Goal: Information Seeking & Learning: Compare options

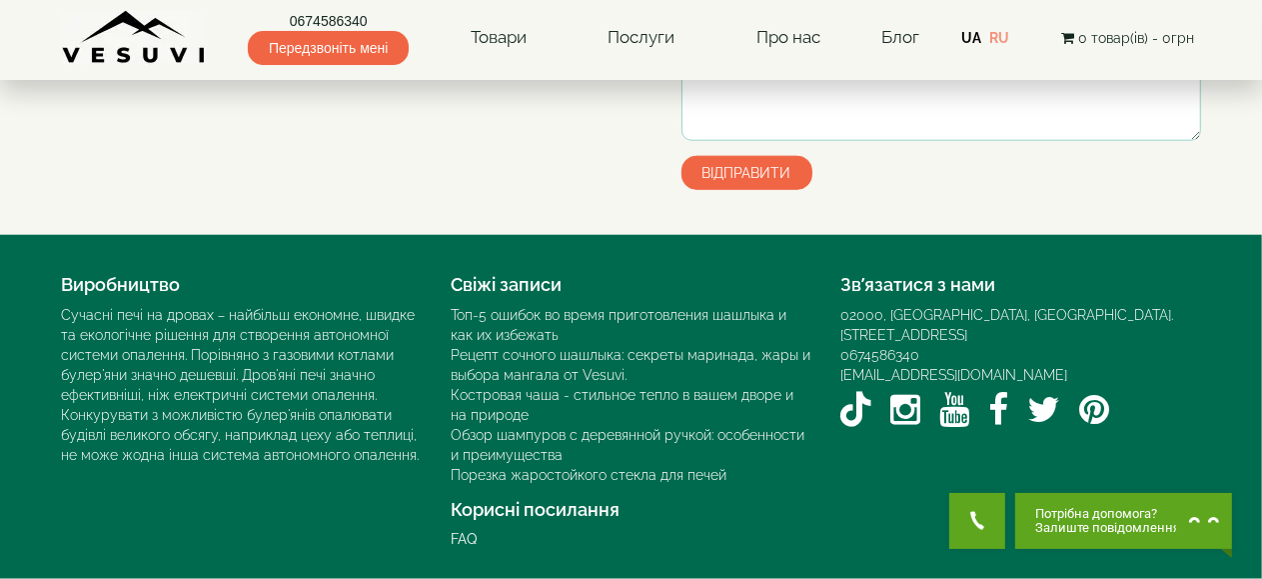
scroll to position [1799, 0]
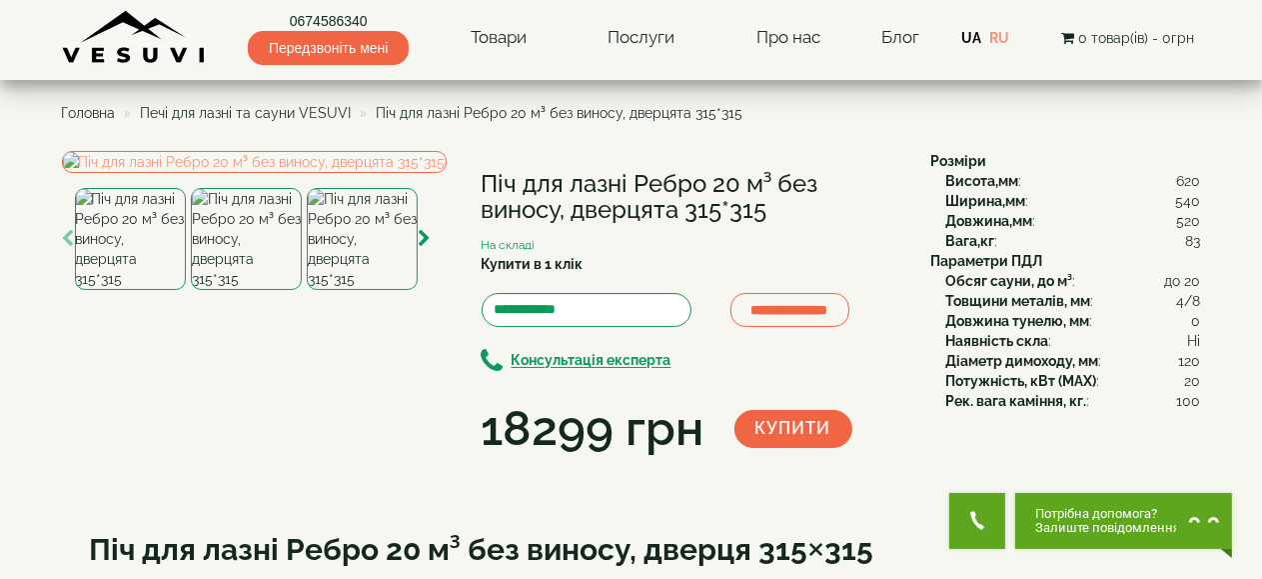
scroll to position [200, 0]
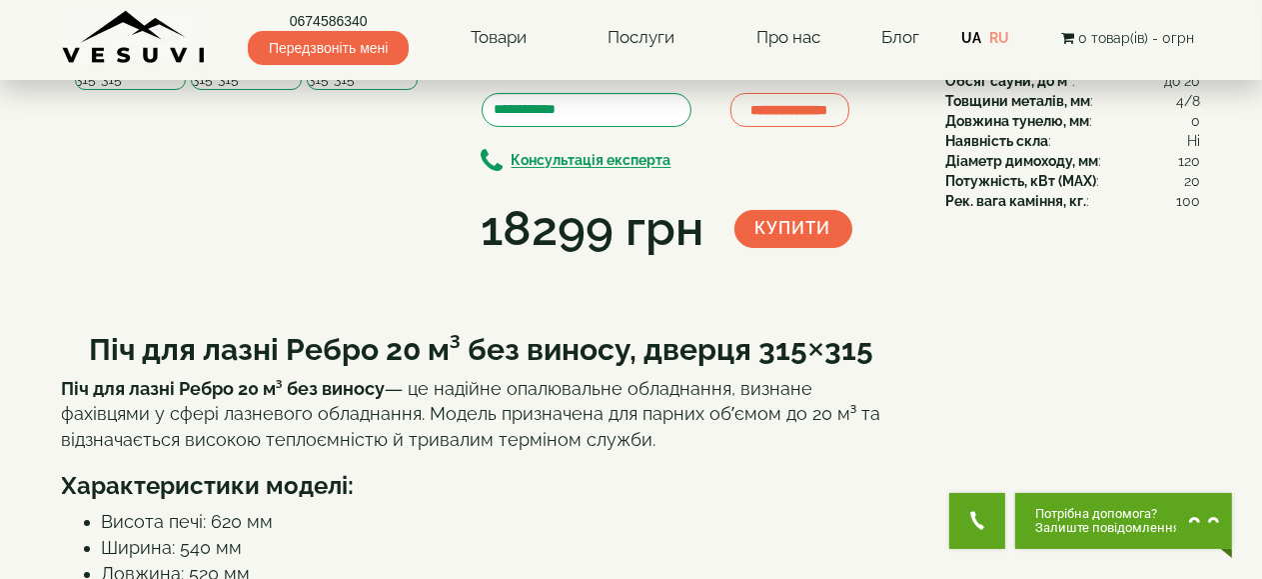
click at [428, 48] on icon "button" at bounding box center [425, 39] width 13 height 18
click at [424, 48] on icon "button" at bounding box center [425, 39] width 13 height 18
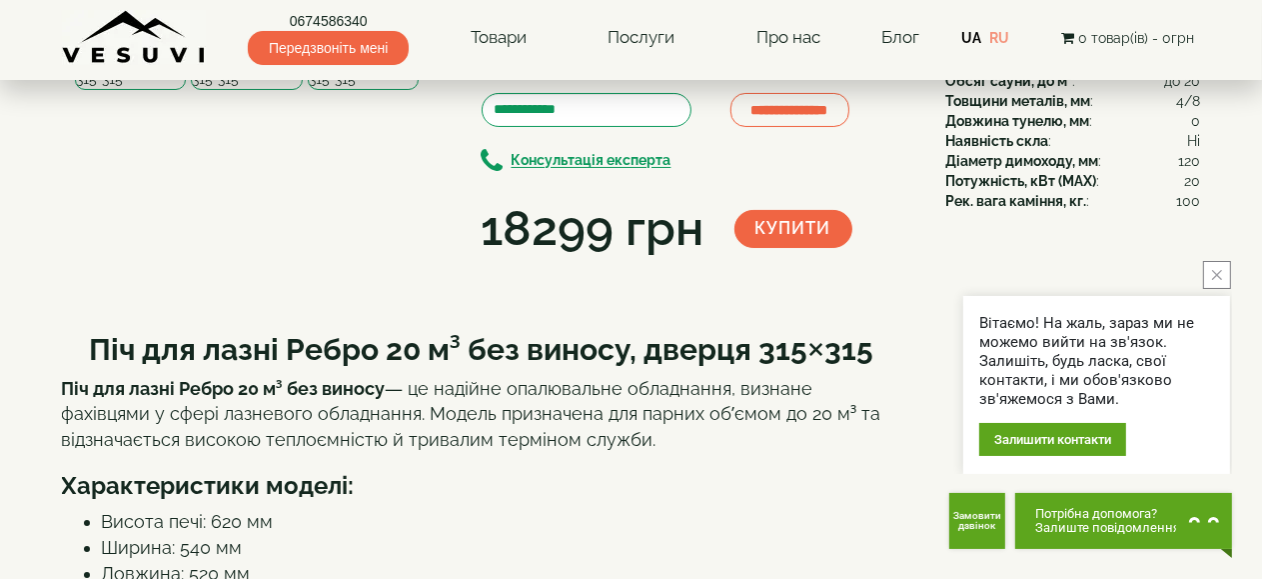
click at [389, 90] on img at bounding box center [363, 39] width 111 height 102
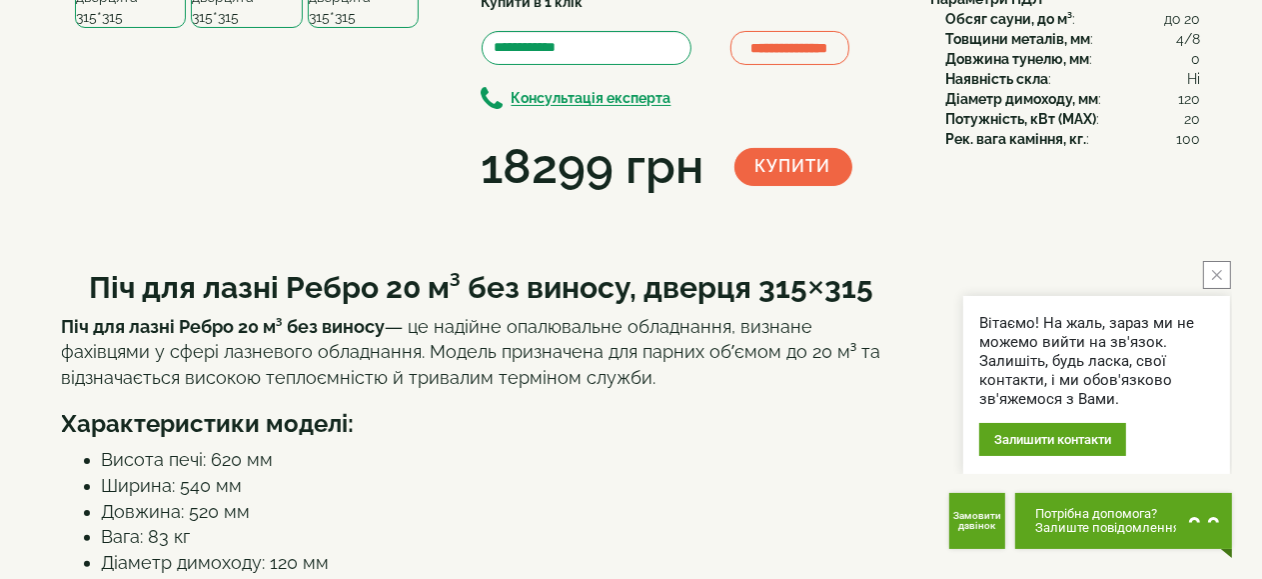
scroll to position [300, 0]
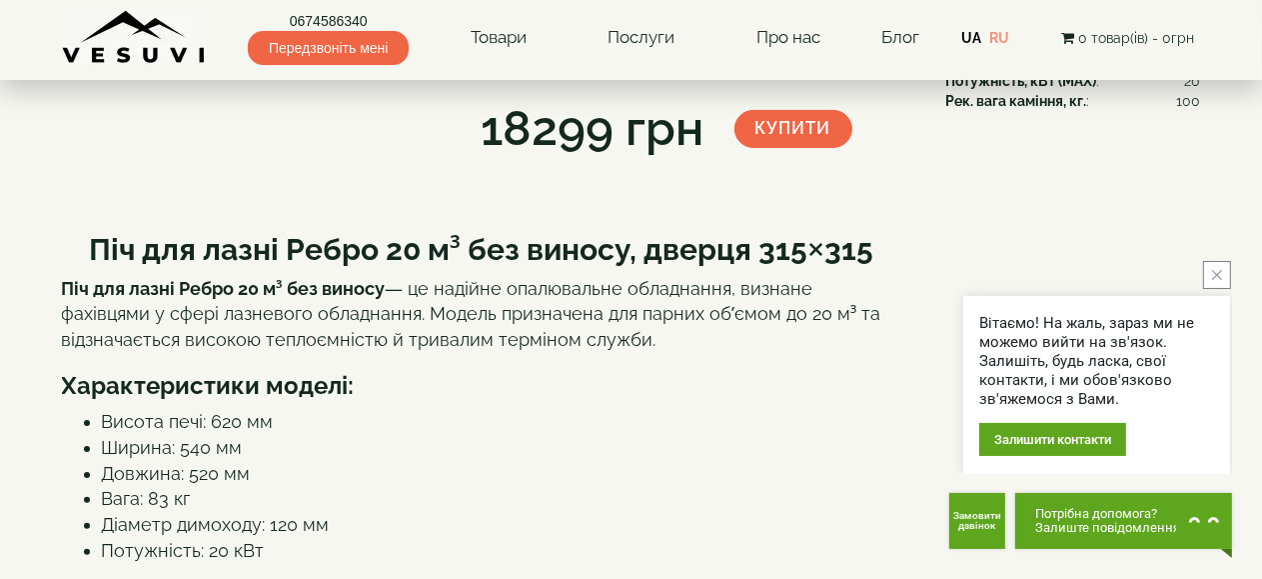
drag, startPoint x: 68, startPoint y: 290, endPoint x: 81, endPoint y: 284, distance: 14.3
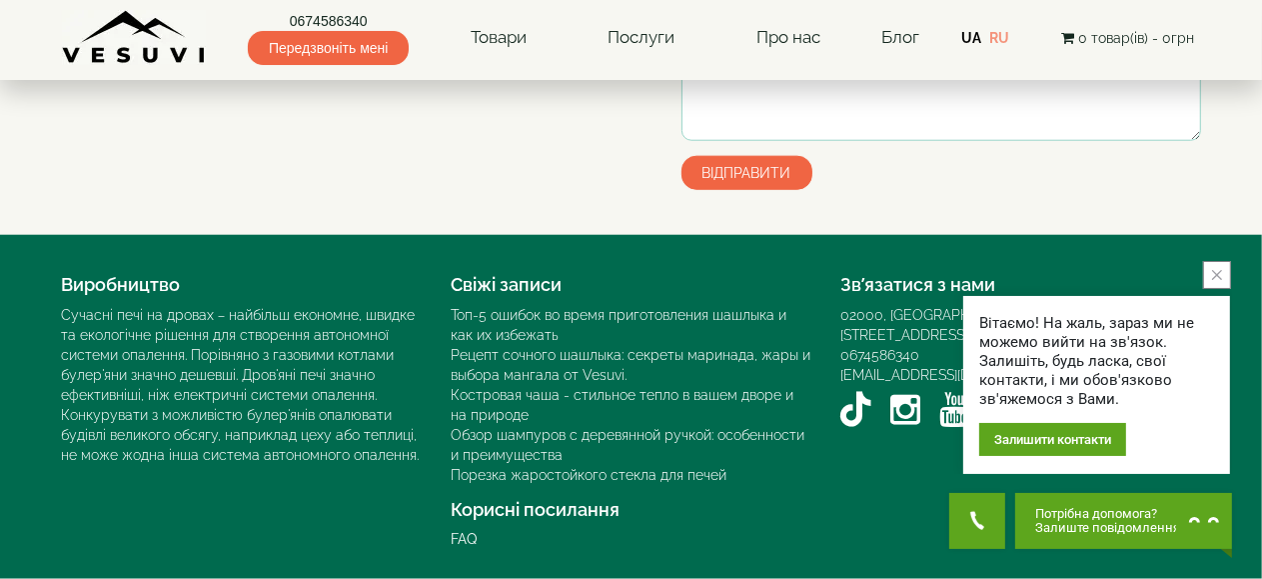
scroll to position [1699, 0]
click at [1212, 277] on icon "close button" at bounding box center [1217, 275] width 10 height 10
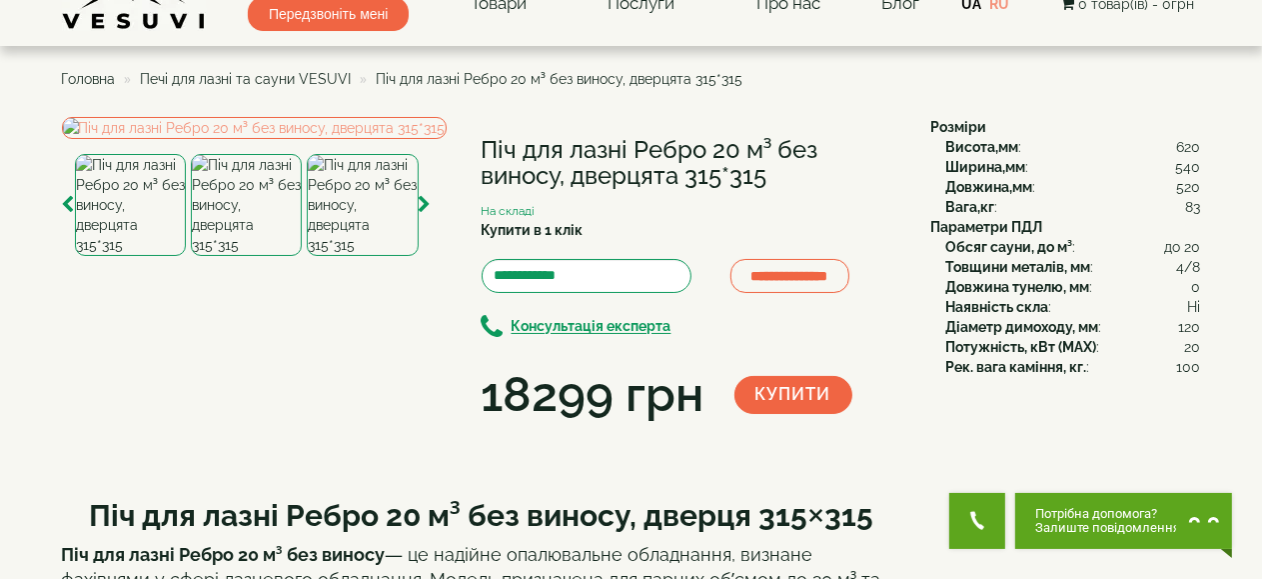
scroll to position [0, 0]
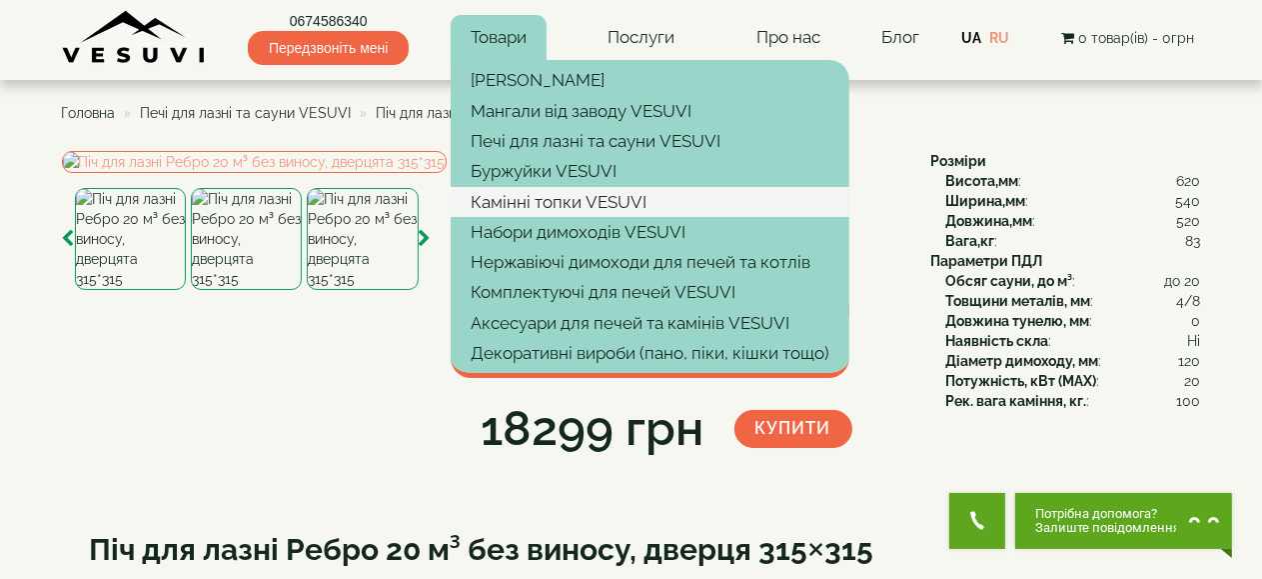
click at [552, 203] on link "Камінні топки VESUVI" at bounding box center [650, 202] width 399 height 30
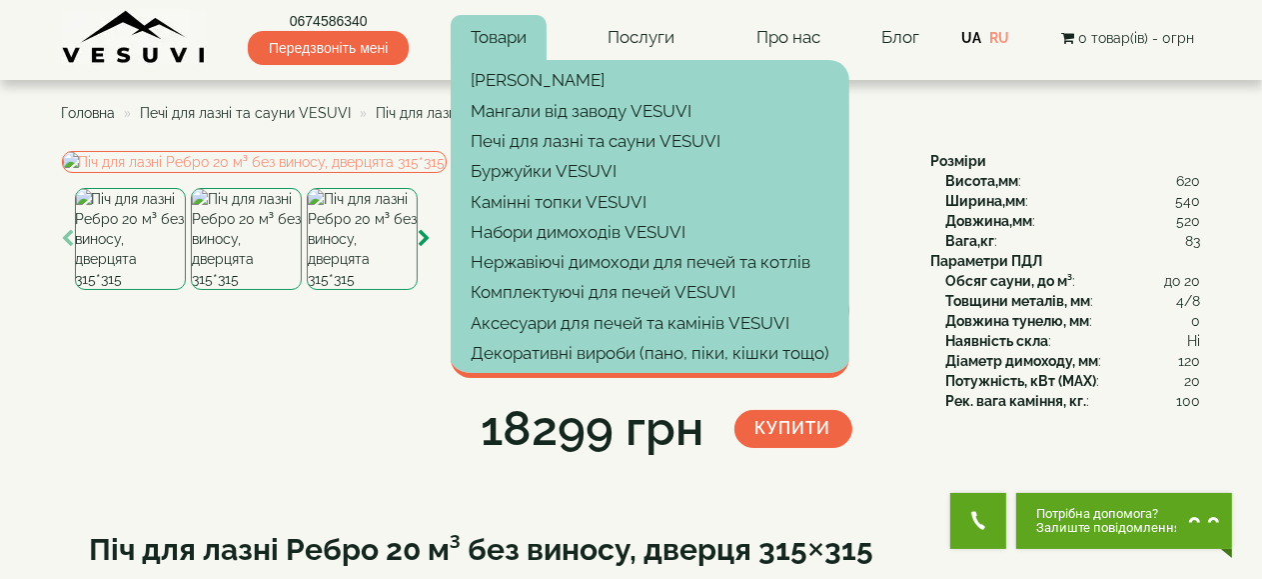
click at [500, 39] on link "Товари" at bounding box center [499, 38] width 96 height 46
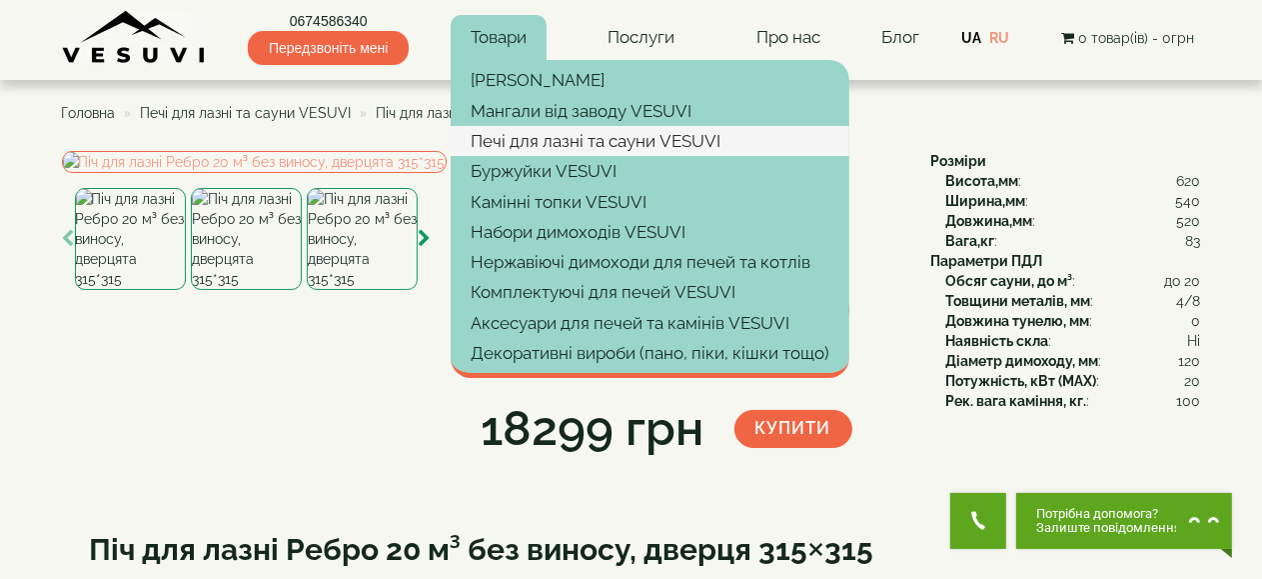
click at [538, 140] on link "Печі для лазні та сауни VESUVI" at bounding box center [650, 141] width 399 height 30
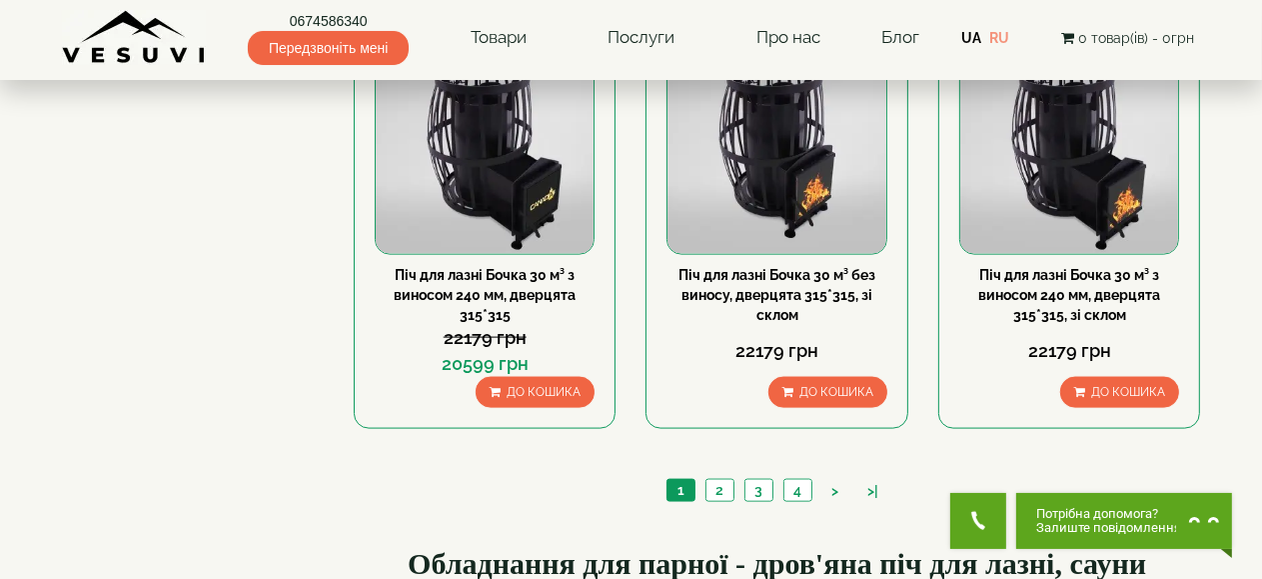
scroll to position [2199, 0]
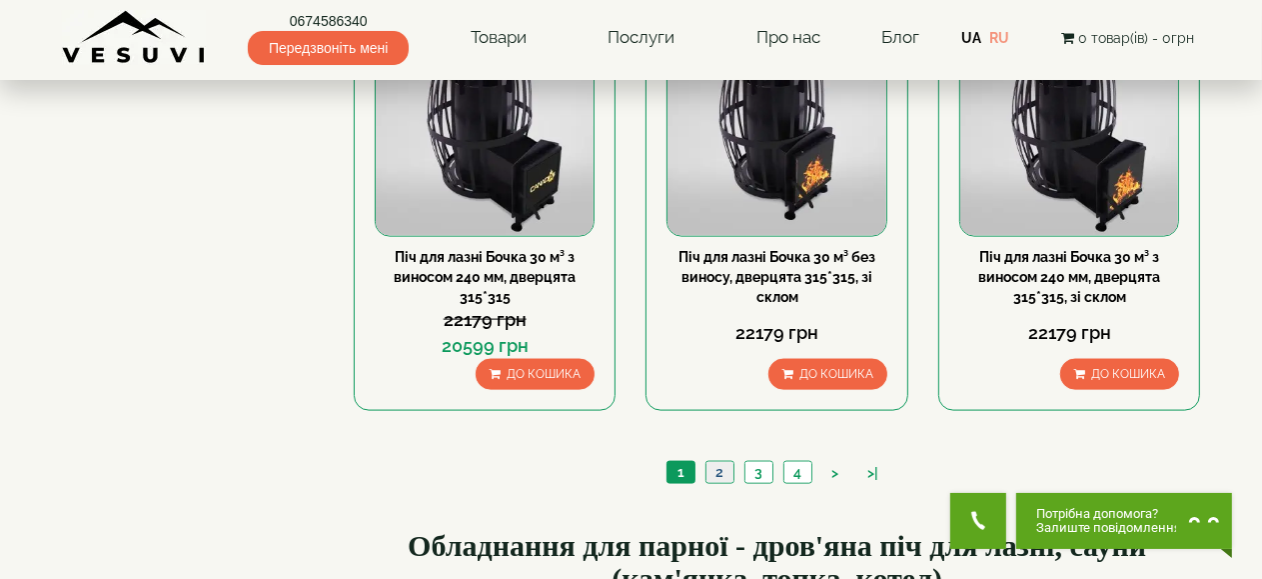
click at [720, 469] on link "2" at bounding box center [720, 472] width 28 height 21
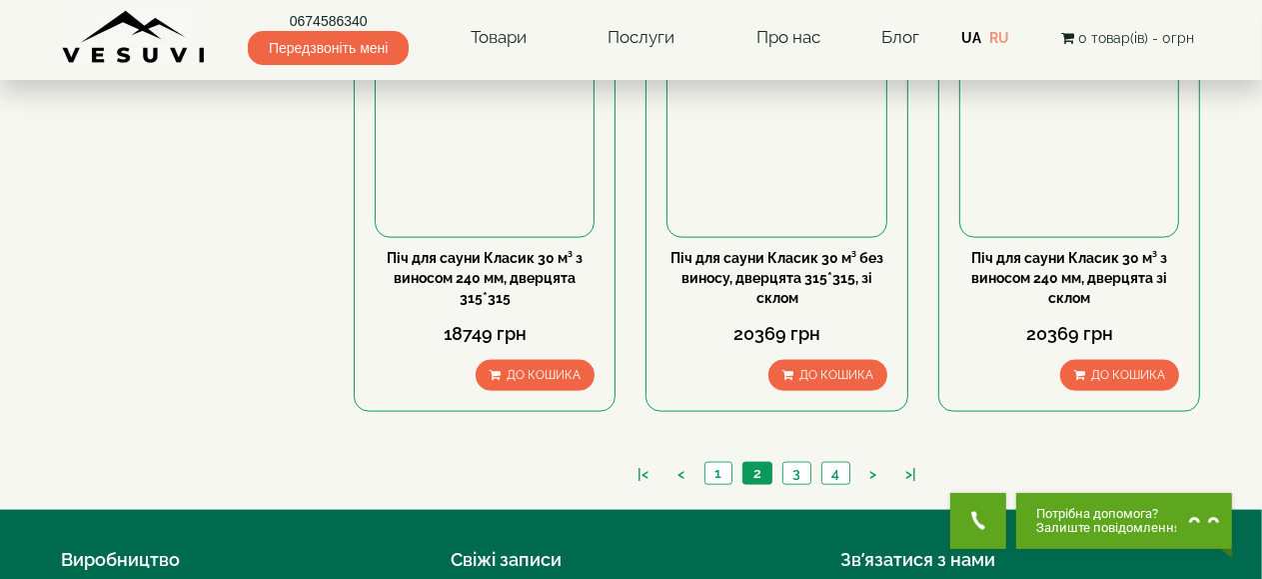
scroll to position [2199, 0]
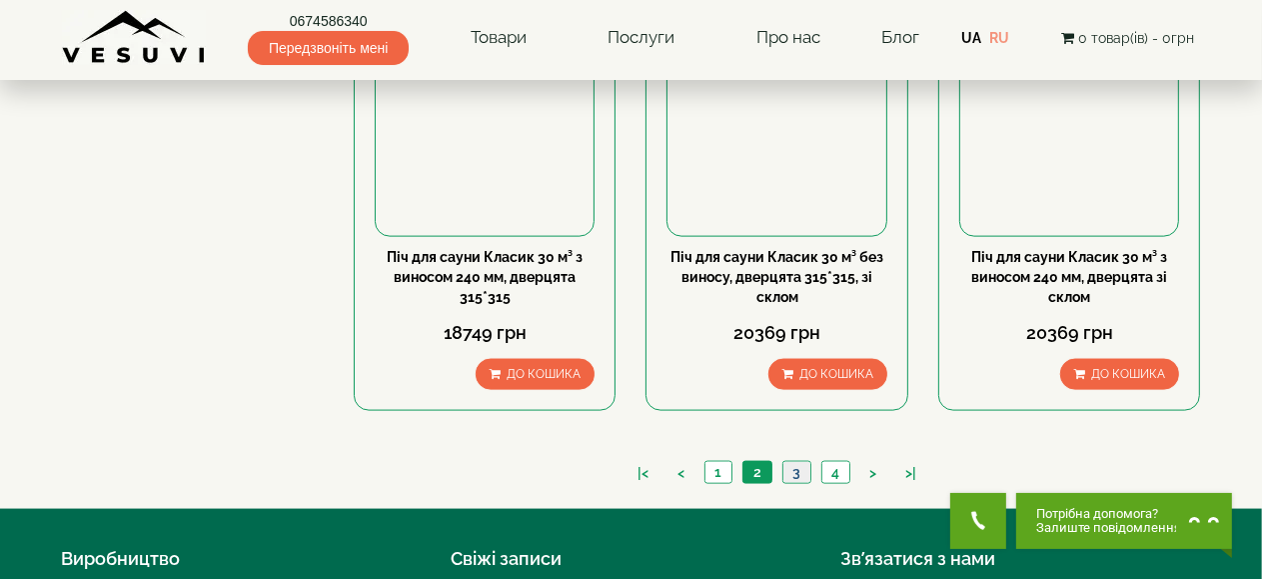
click at [802, 469] on link "3" at bounding box center [797, 472] width 28 height 21
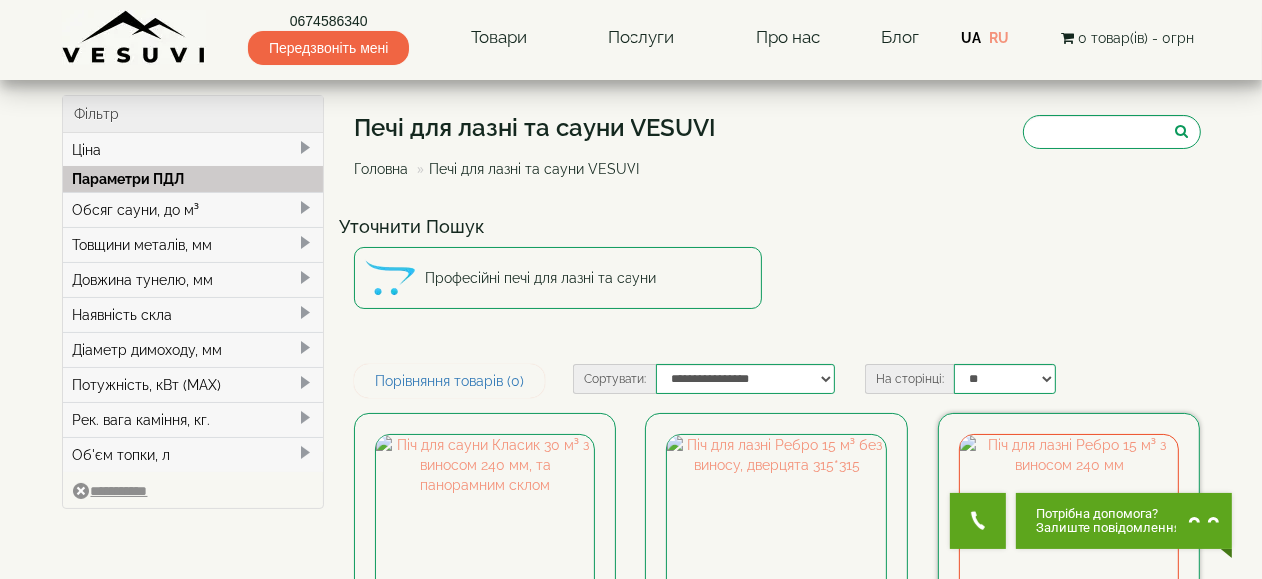
scroll to position [300, 0]
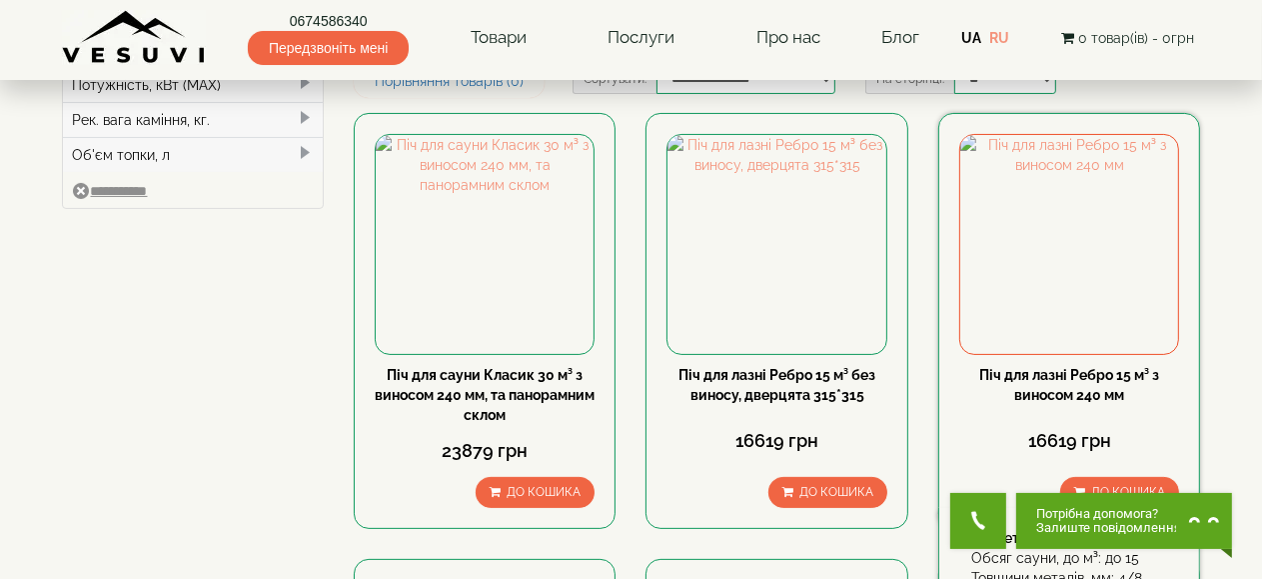
type input "*****"
type input "******"
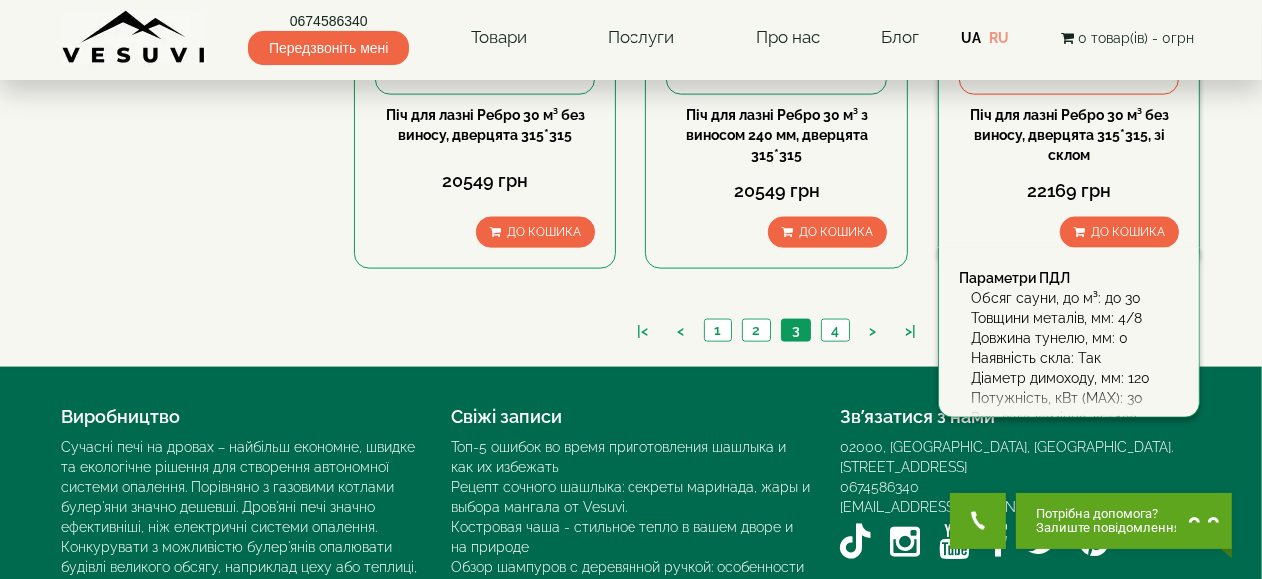
scroll to position [2399, 0]
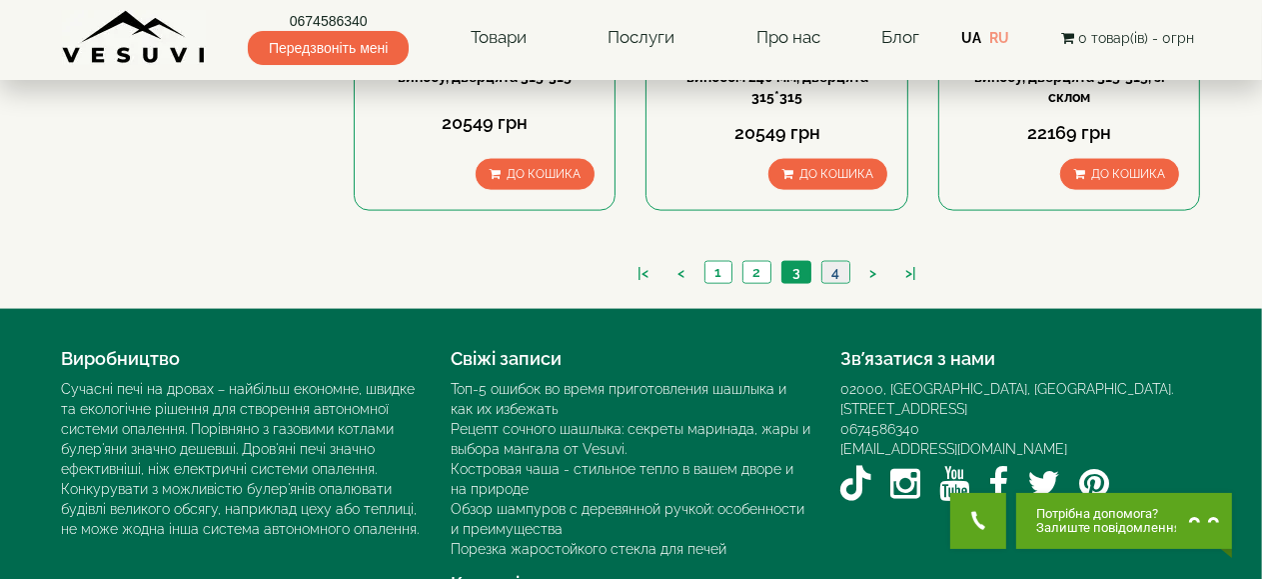
click at [832, 268] on link "4" at bounding box center [836, 272] width 28 height 21
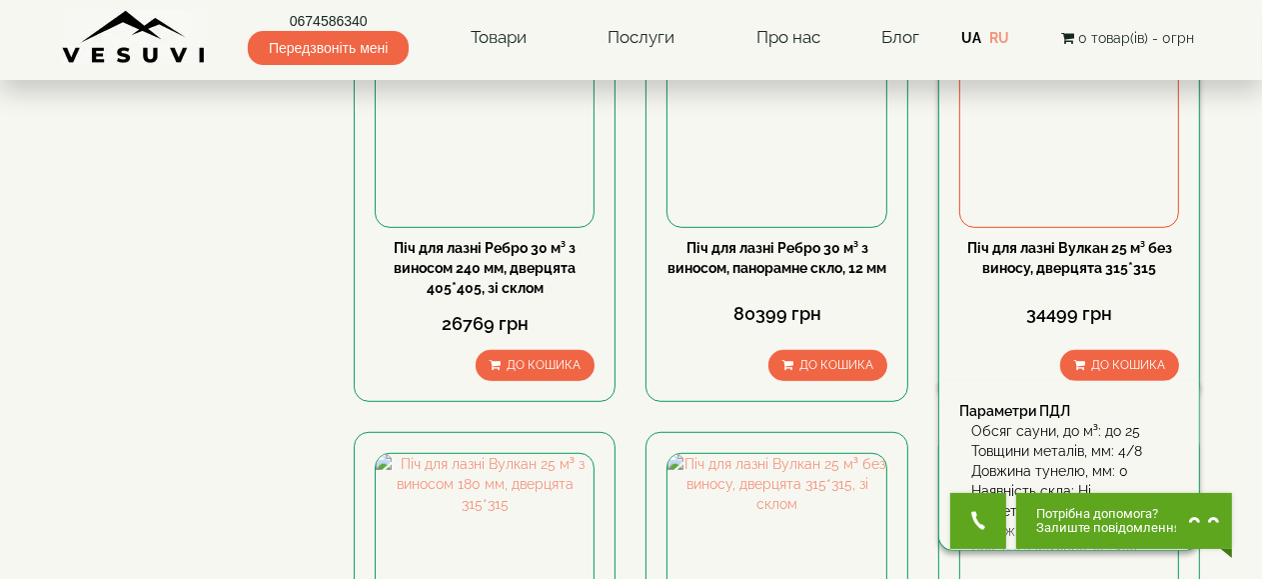
scroll to position [1100, 0]
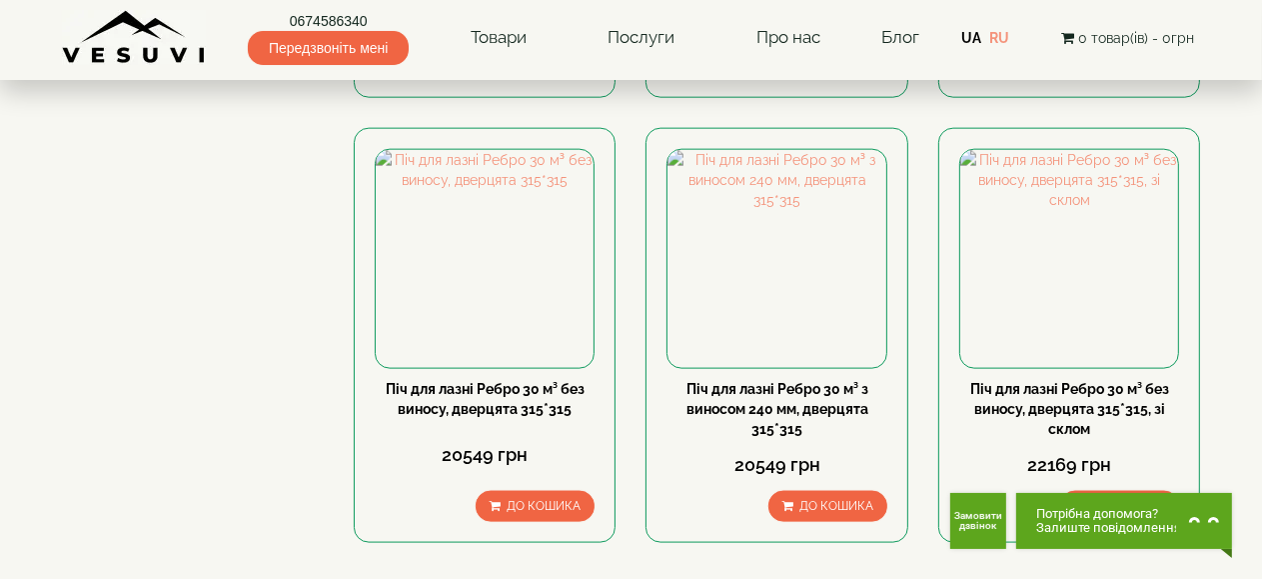
scroll to position [2099, 0]
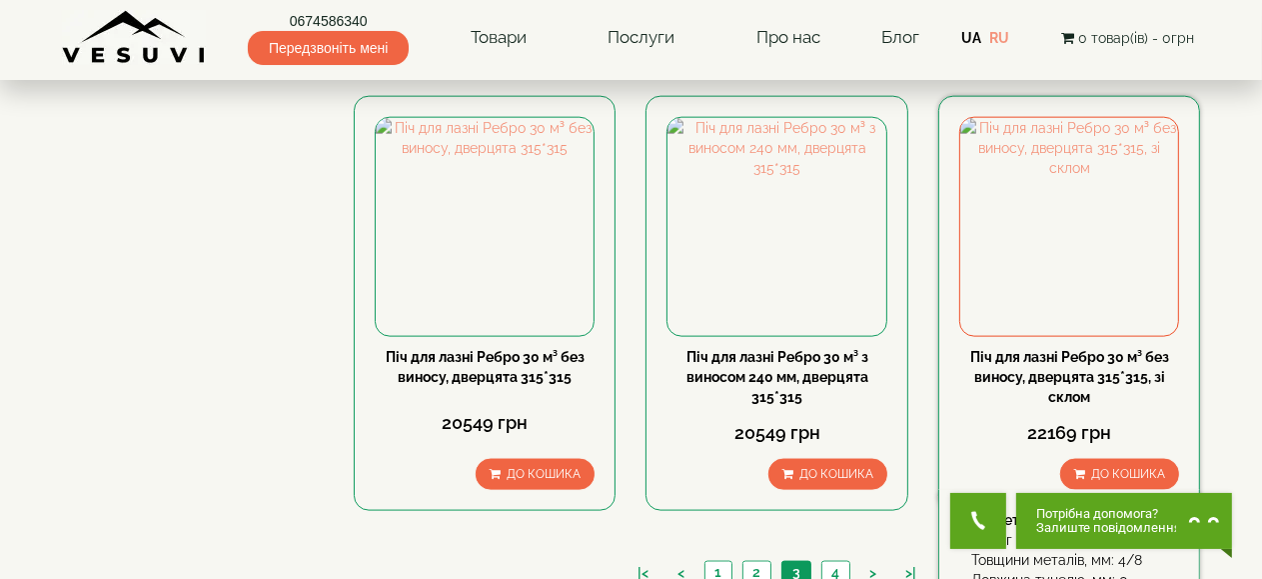
click at [1109, 370] on link "Піч для лазні Ребро 30 м³ без виносу, дверцята 315*315, зі склом" at bounding box center [1070, 377] width 199 height 56
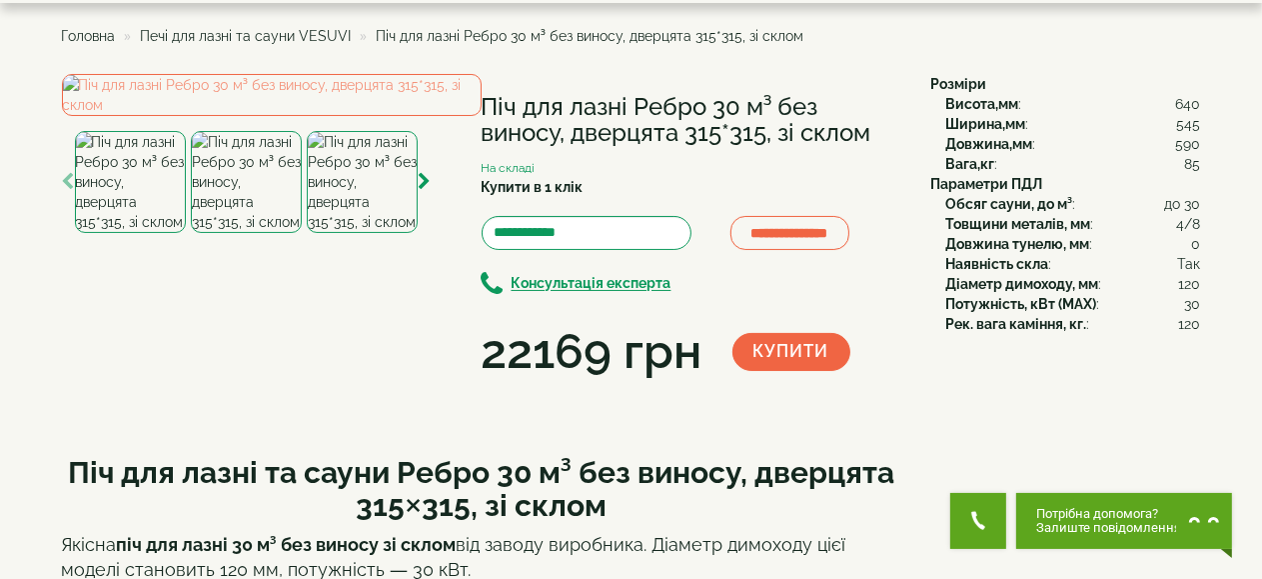
scroll to position [100, 0]
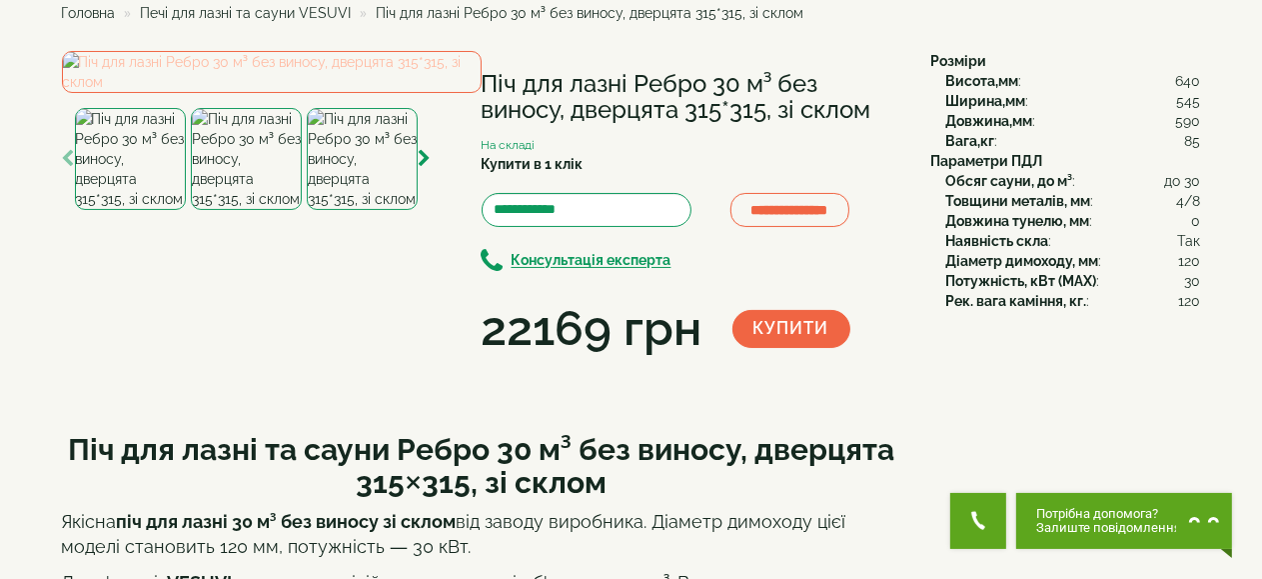
click at [246, 93] on img at bounding box center [272, 72] width 420 height 42
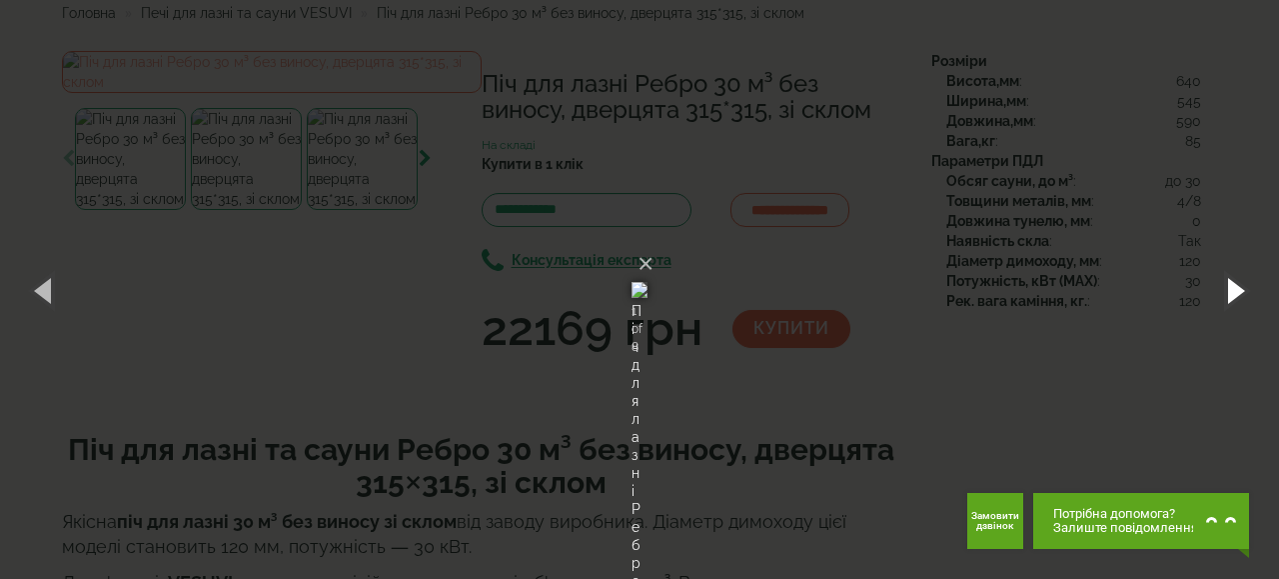
click at [1238, 288] on button "button" at bounding box center [1234, 290] width 90 height 110
click at [1237, 287] on button "button" at bounding box center [1234, 290] width 90 height 110
click at [1234, 285] on button "button" at bounding box center [1234, 290] width 90 height 110
click at [1233, 287] on button "button" at bounding box center [1234, 290] width 90 height 110
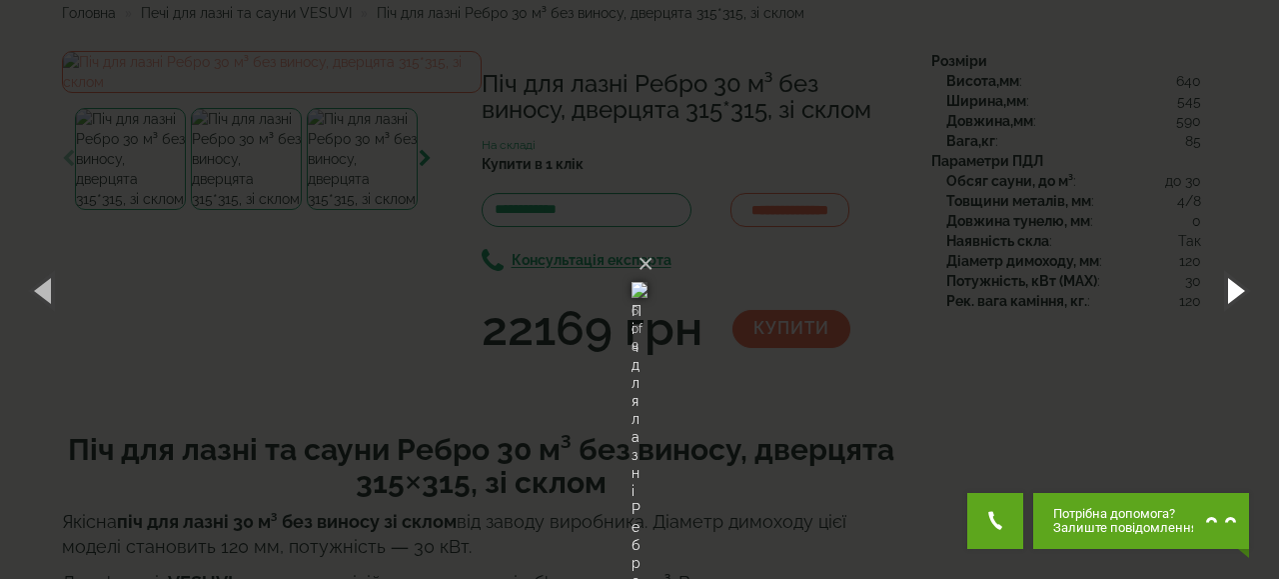
click at [1233, 287] on button "button" at bounding box center [1234, 290] width 90 height 110
click at [1239, 293] on button "button" at bounding box center [1234, 290] width 90 height 110
click at [1239, 292] on button "button" at bounding box center [1234, 290] width 90 height 110
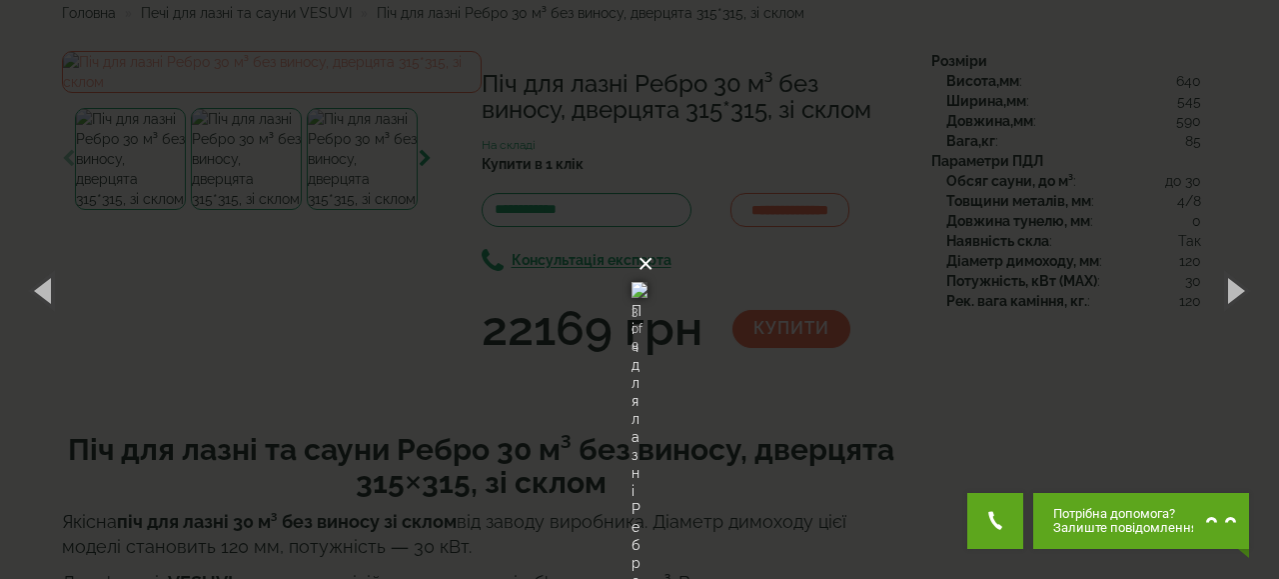
click at [654, 242] on button "×" at bounding box center [646, 264] width 16 height 44
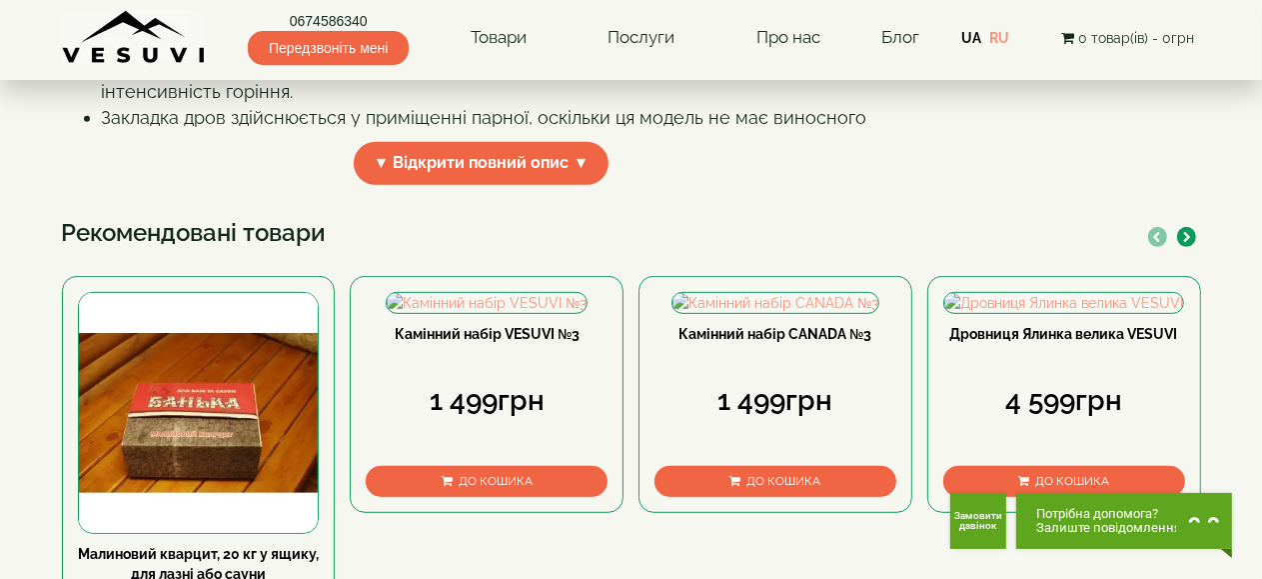
scroll to position [800, 0]
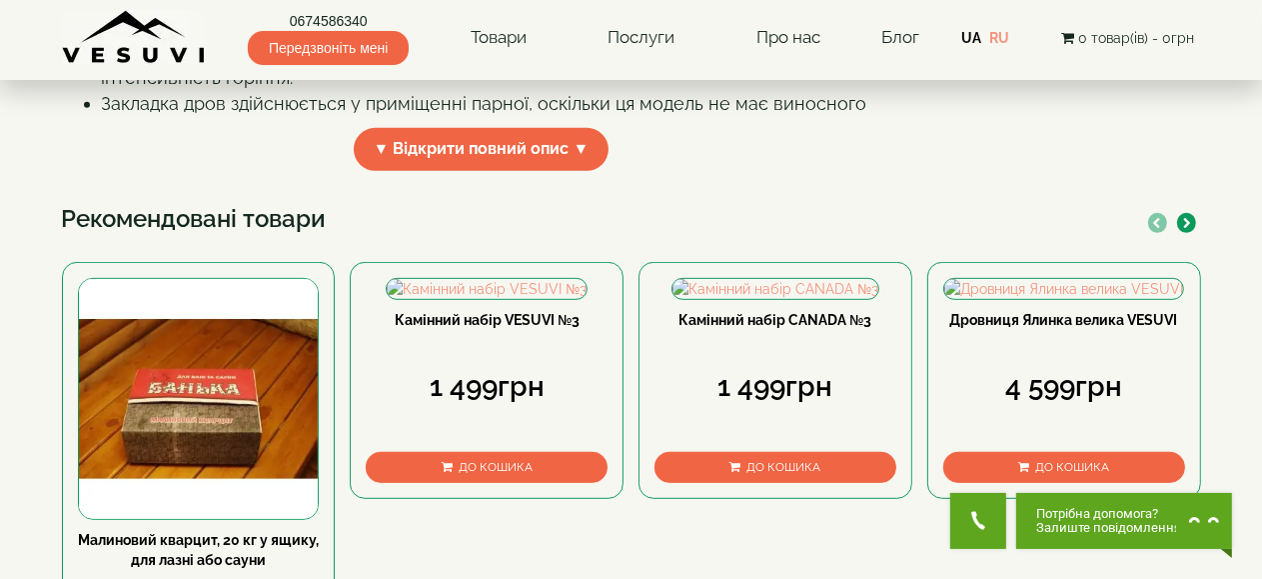
click at [560, 171] on span "▼ Відкрити повний опис ▼" at bounding box center [482, 149] width 256 height 43
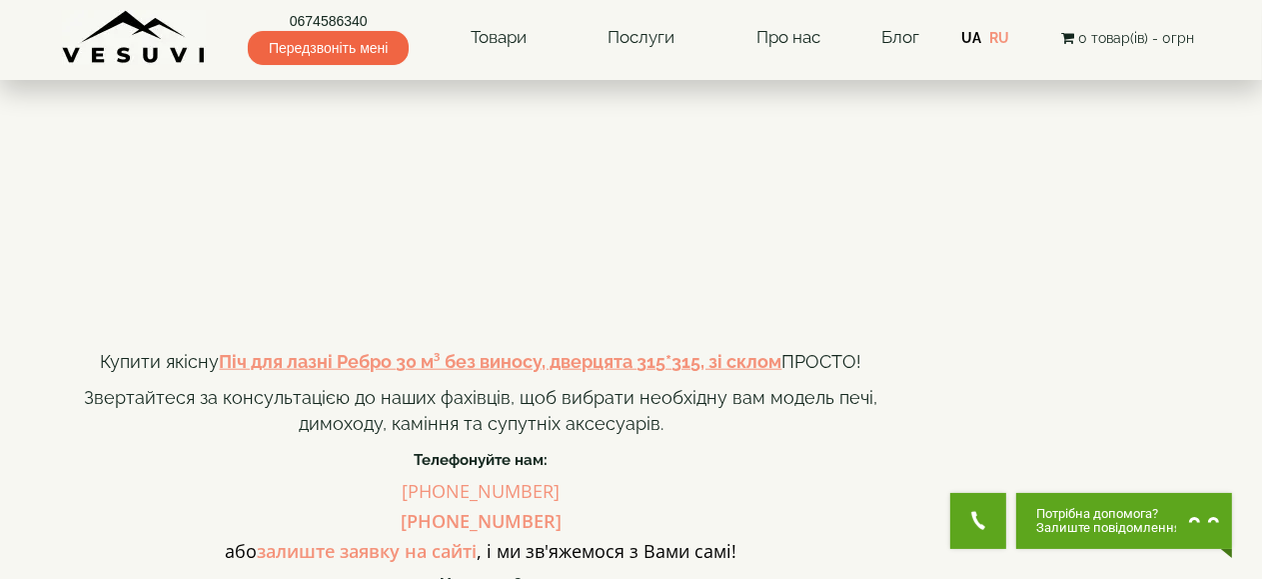
scroll to position [1599, 0]
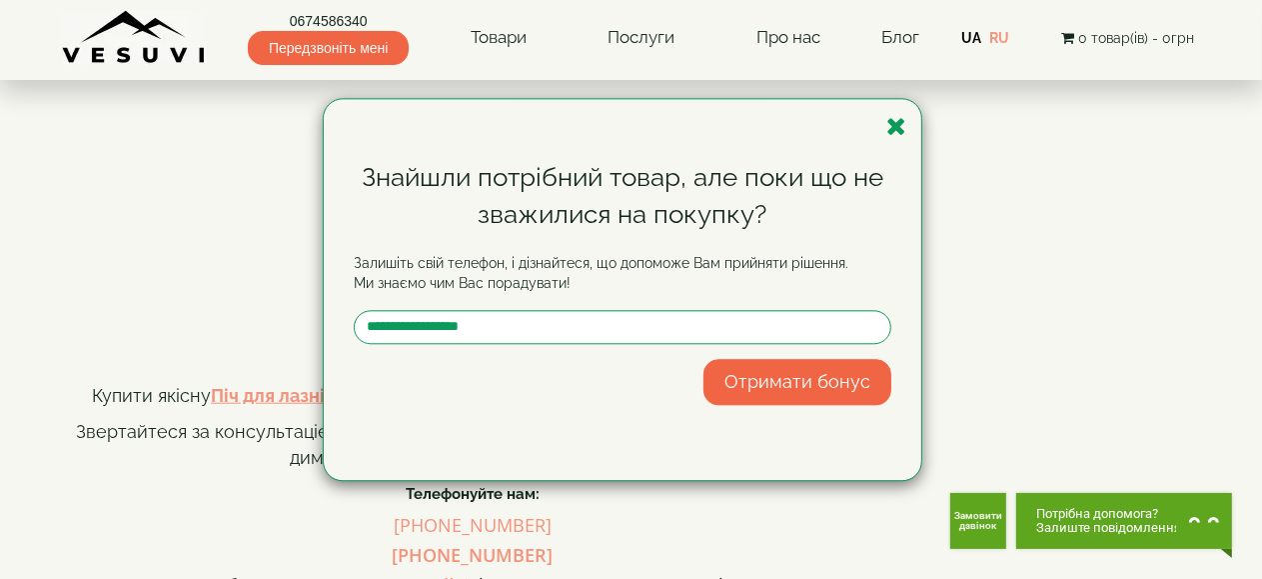
click at [910, 127] on div "Знайшли потрібний товар, але поки що не зважилися на покупку? Залишіть свій тел…" at bounding box center [623, 289] width 598 height 381
click at [898, 122] on icon "button" at bounding box center [897, 126] width 20 height 25
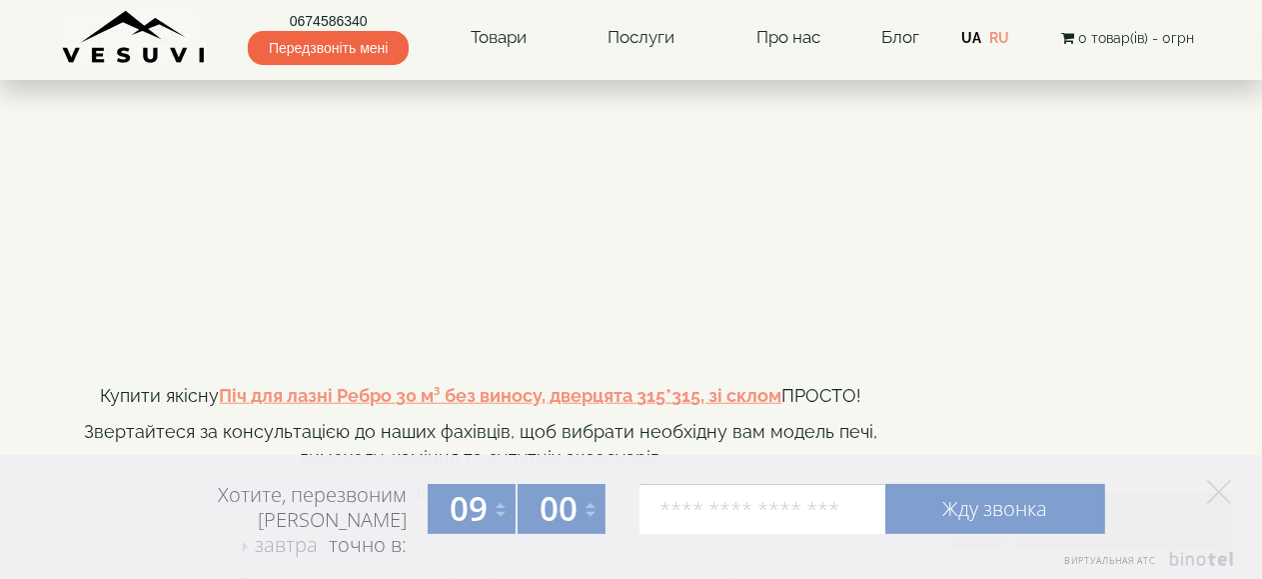
click at [1222, 486] on icon "Элемент управления" at bounding box center [1219, 492] width 24 height 24
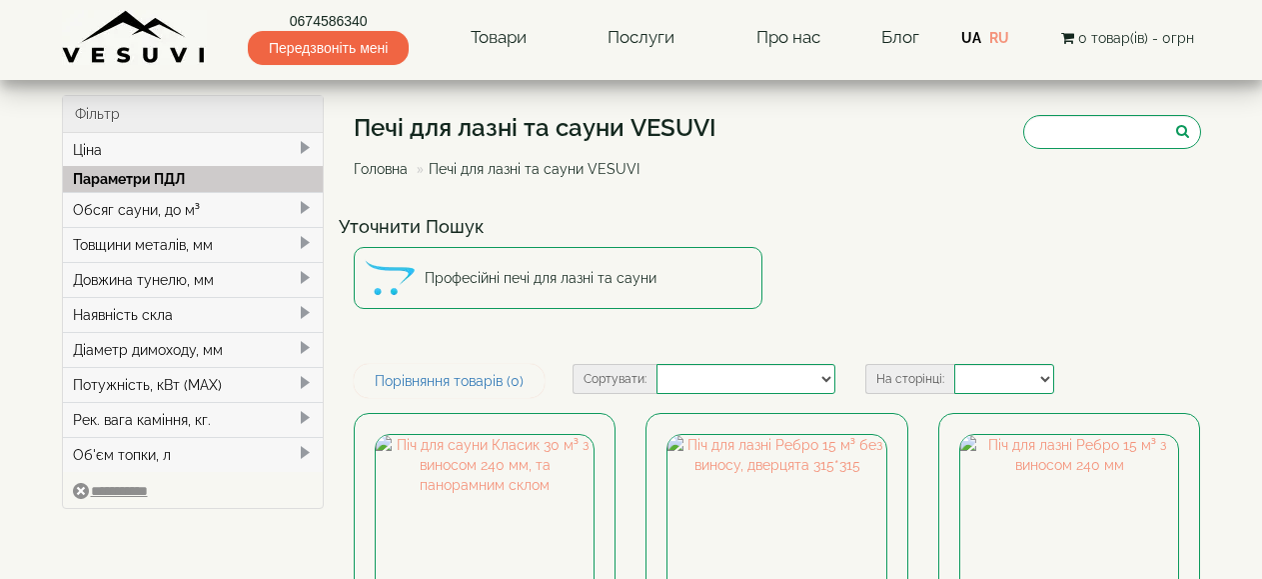
select select
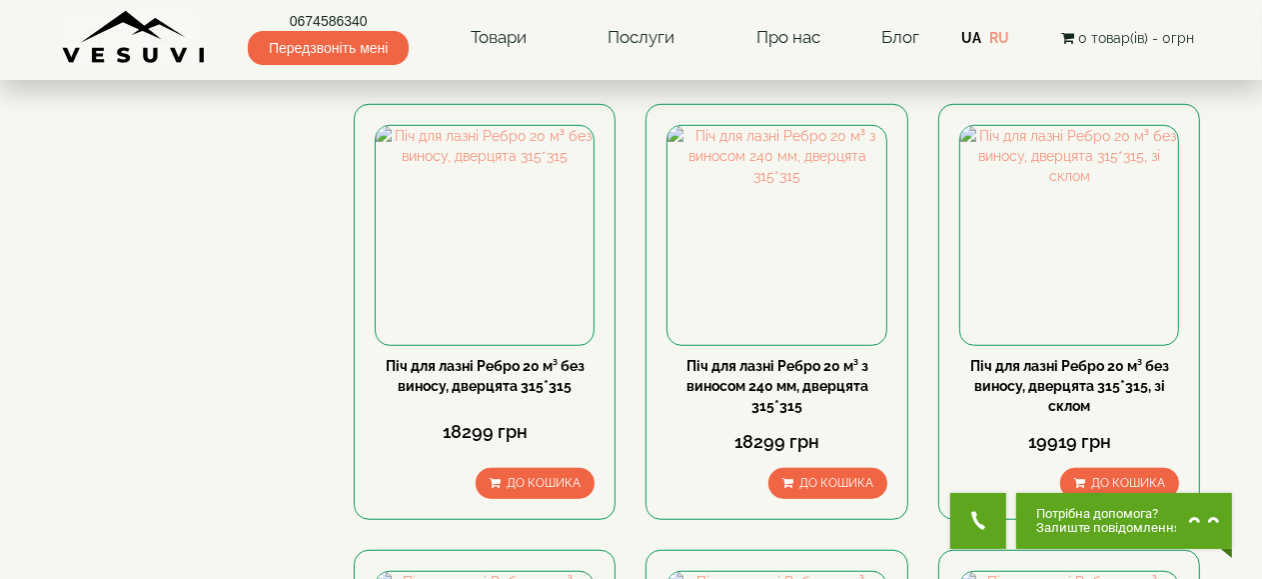
scroll to position [1199, 0]
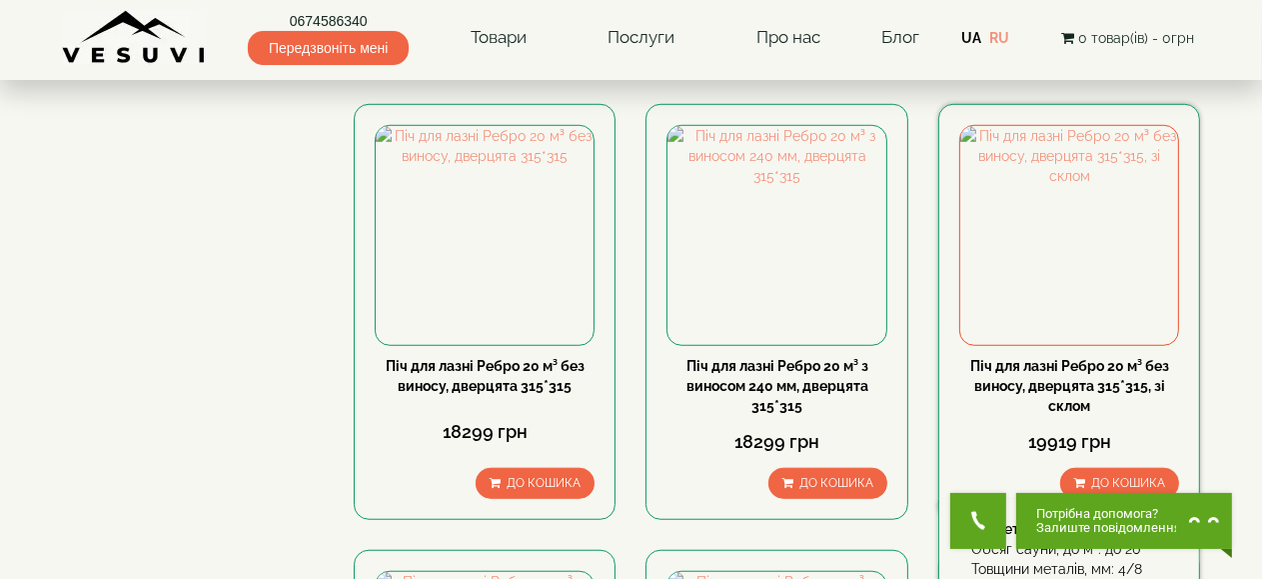
click at [1085, 378] on link "Піч для лазні Ребро 20 м³ без виносу, дверцята 315*315, зі склом" at bounding box center [1070, 386] width 199 height 56
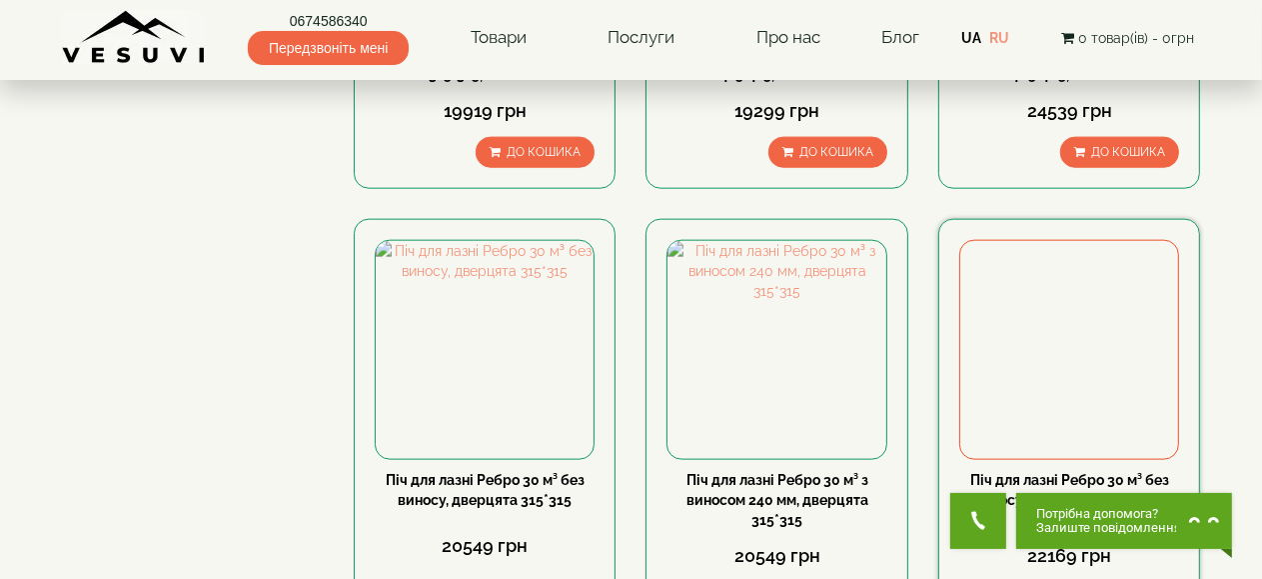
scroll to position [1999, 0]
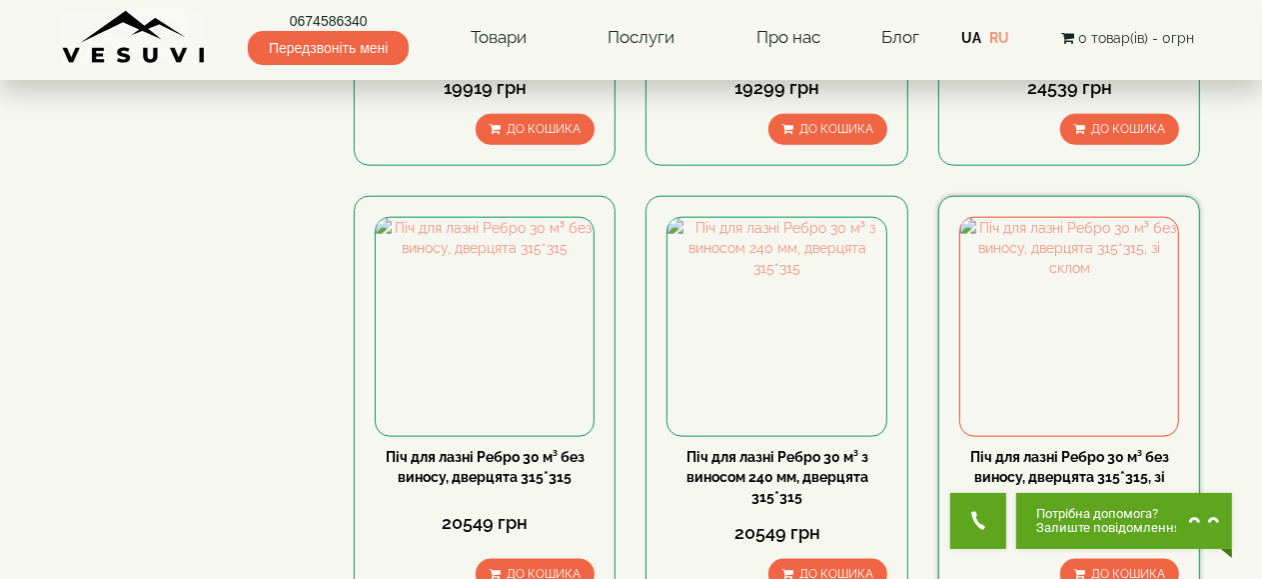
click at [1068, 459] on link "Піч для лазні Ребро 30 м³ без виносу, дверцята 315*315, зі склом" at bounding box center [1070, 477] width 199 height 56
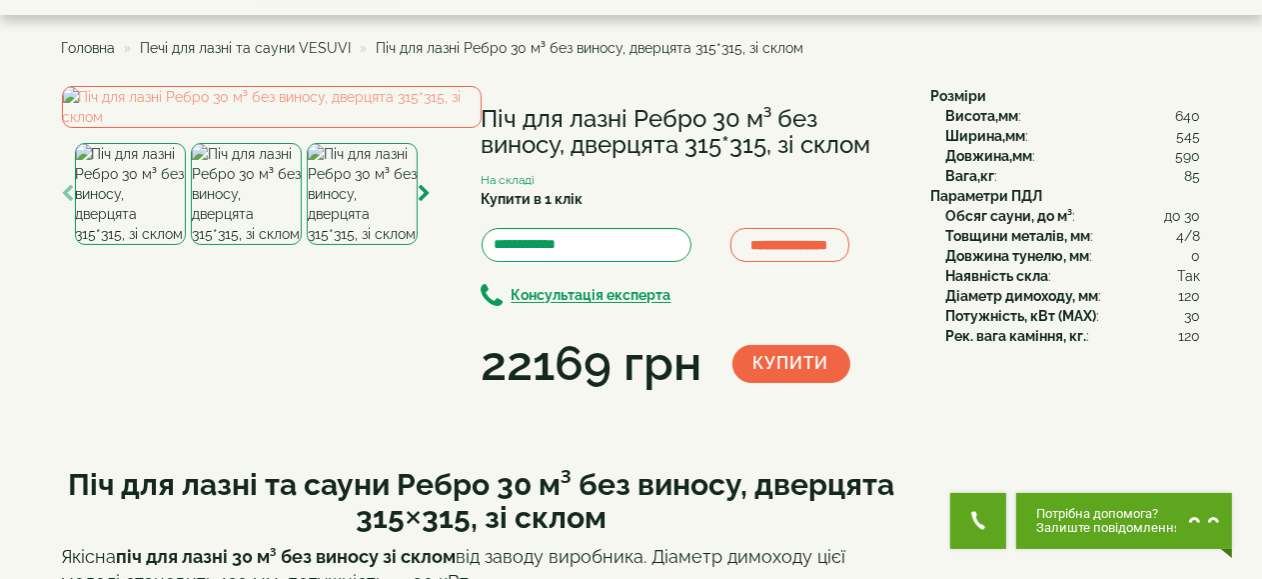
scroll to position [100, 0]
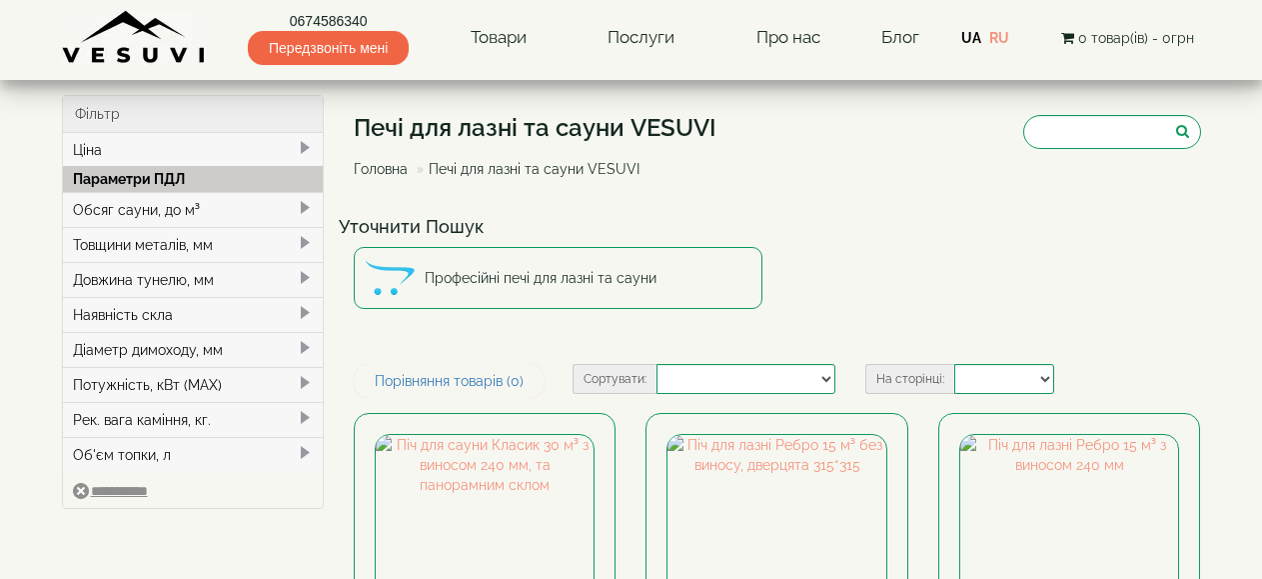
select select
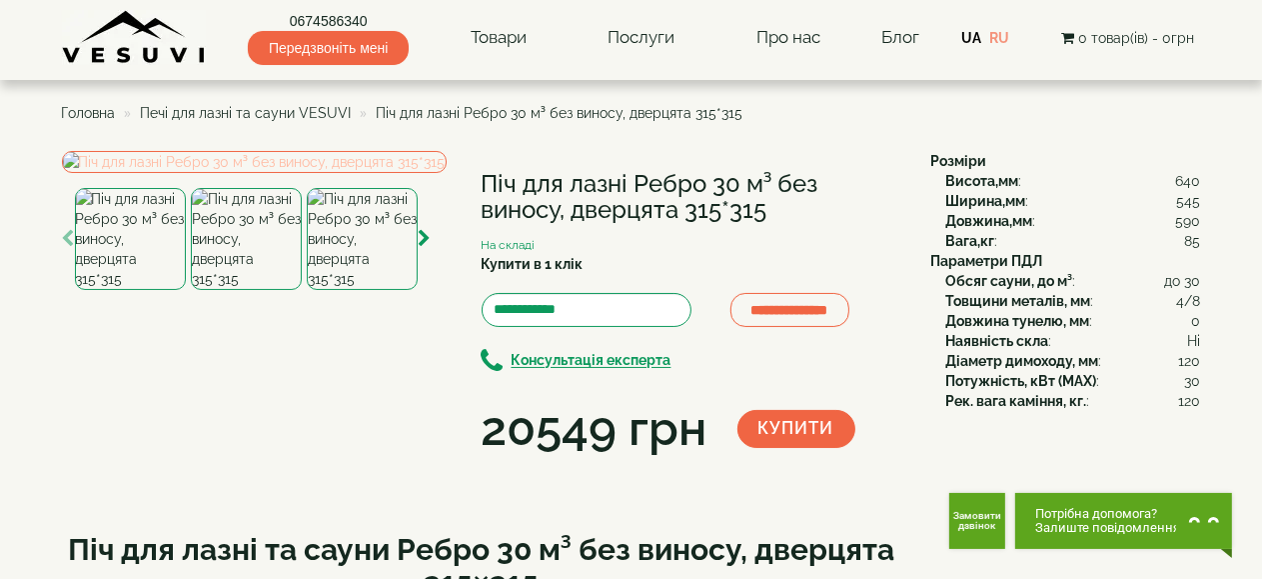
click at [362, 173] on img at bounding box center [254, 162] width 385 height 22
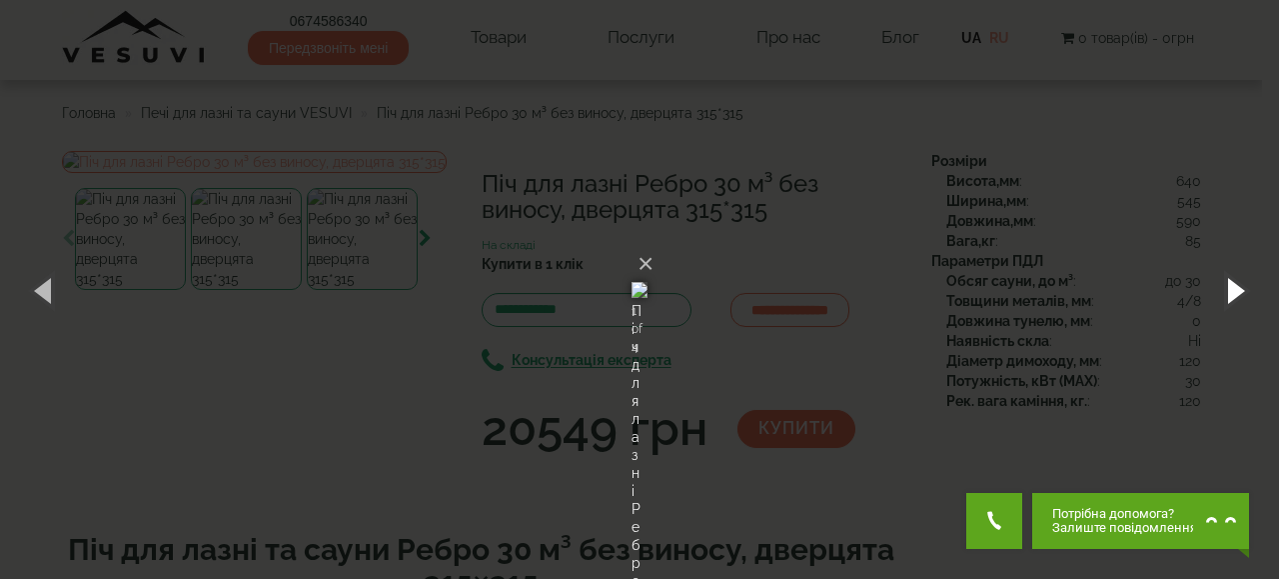
click at [1235, 290] on button "button" at bounding box center [1234, 290] width 90 height 110
click at [1235, 291] on button "button" at bounding box center [1234, 290] width 90 height 110
click at [1235, 293] on button "button" at bounding box center [1234, 290] width 90 height 110
click at [654, 242] on button "×" at bounding box center [646, 264] width 16 height 44
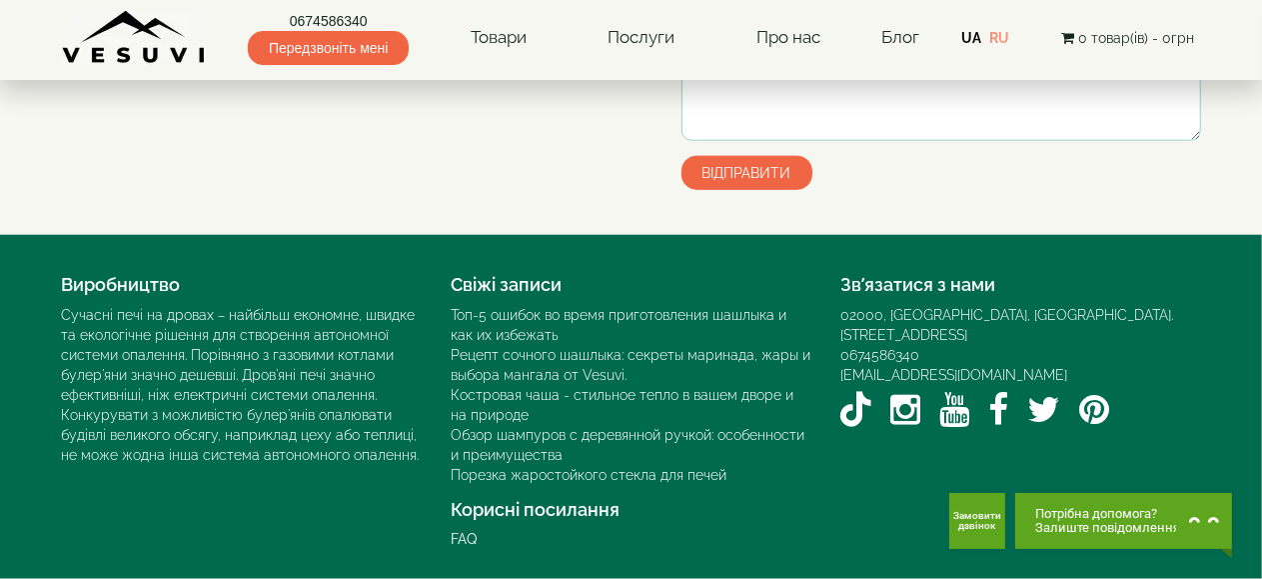
scroll to position [1499, 0]
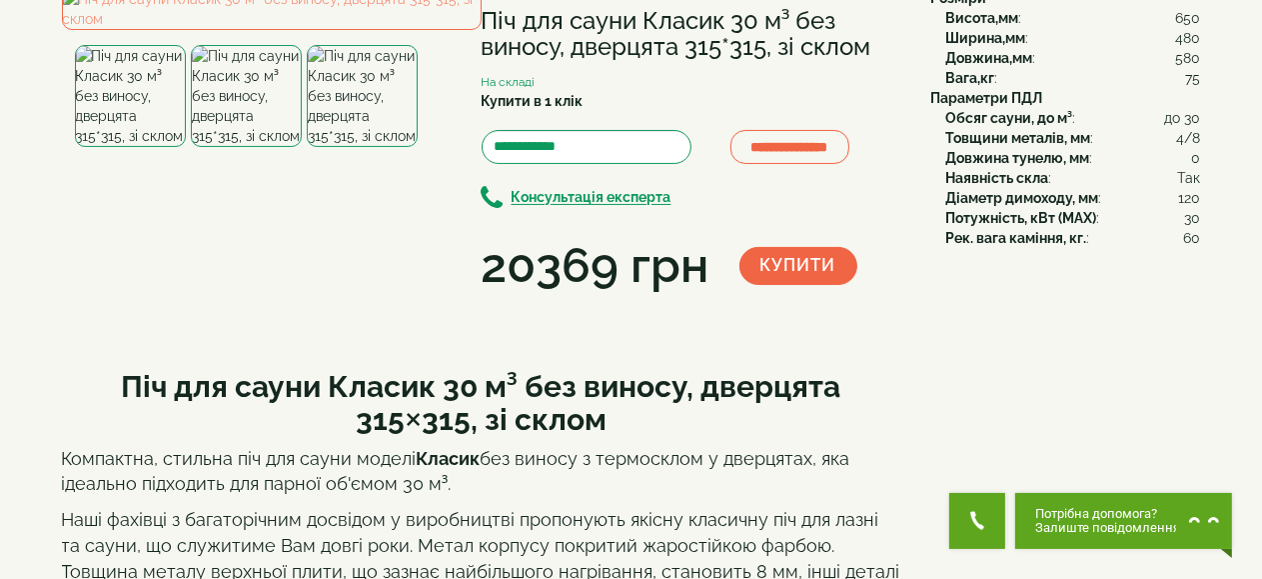
scroll to position [200, 0]
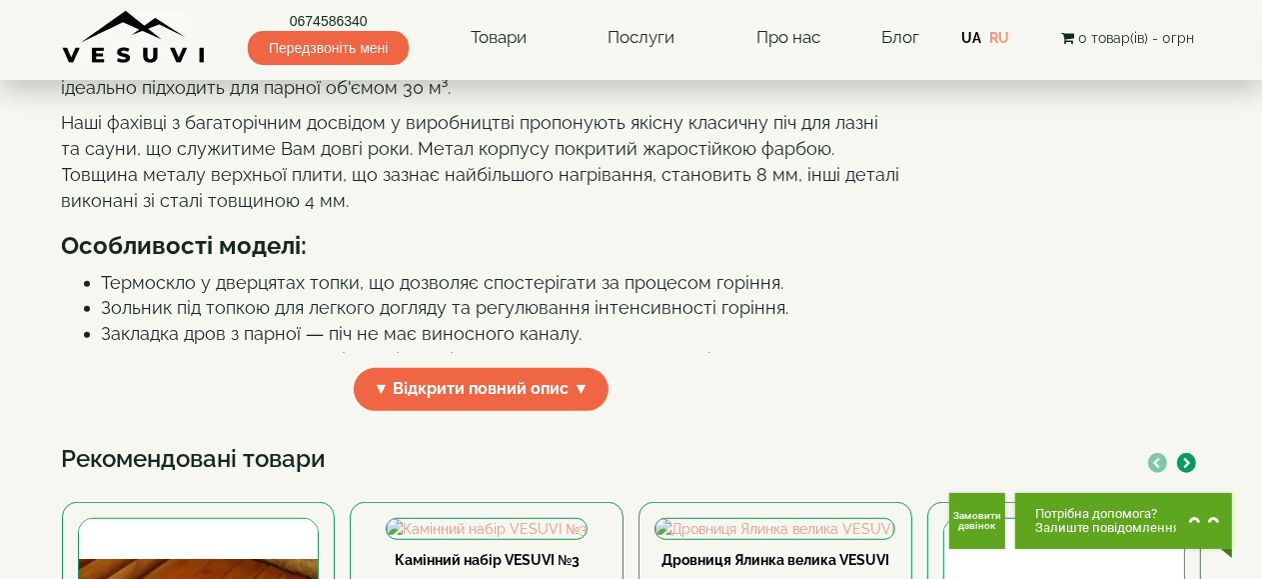
scroll to position [800, 0]
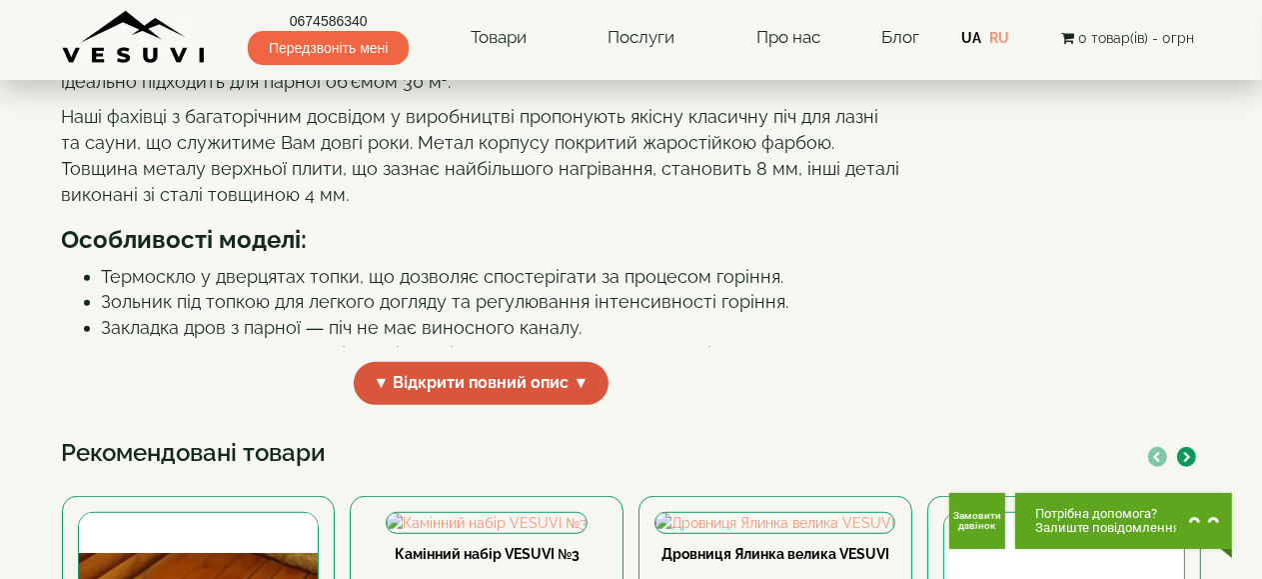
click at [544, 362] on span "▼ Відкрити повний опис ▼" at bounding box center [482, 383] width 256 height 43
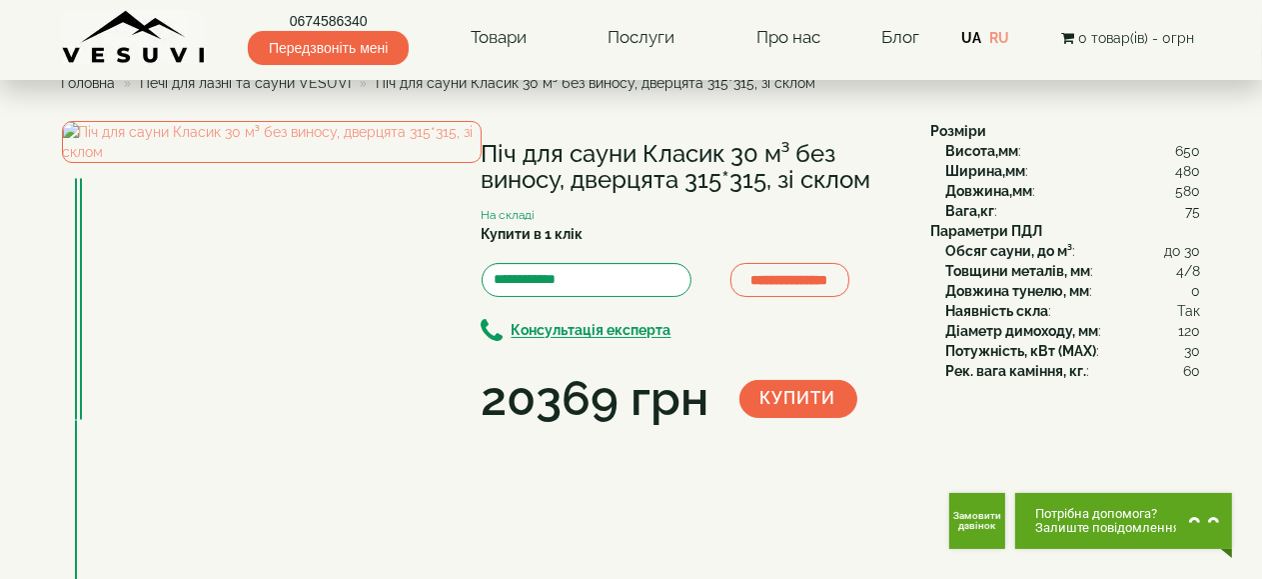
scroll to position [0, 0]
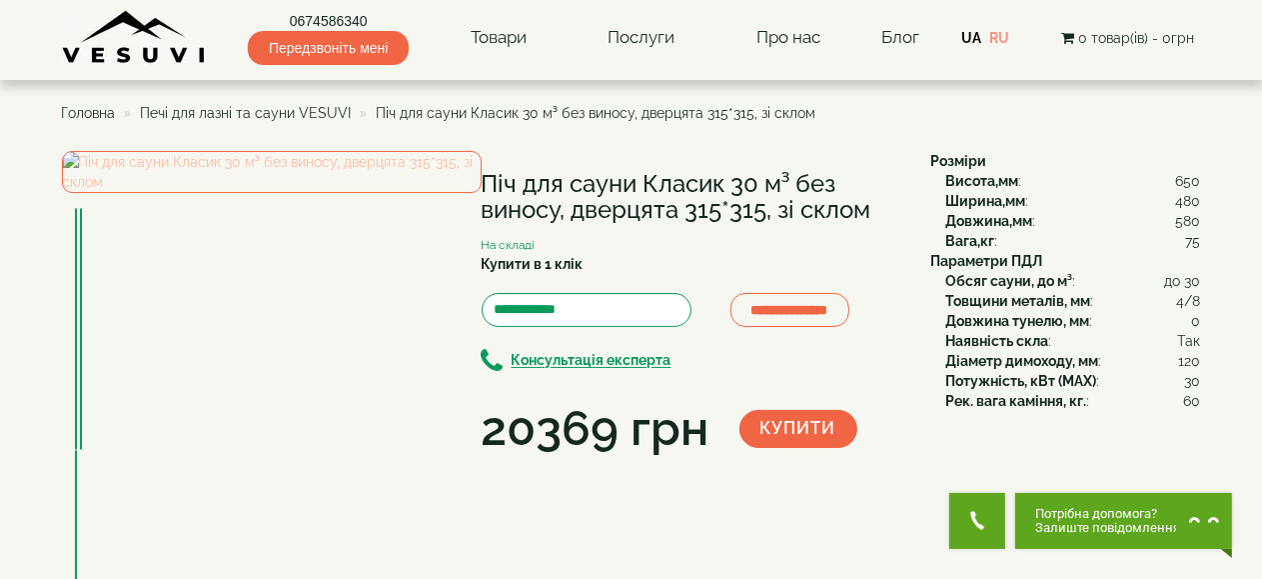
click at [290, 193] on img at bounding box center [272, 172] width 420 height 42
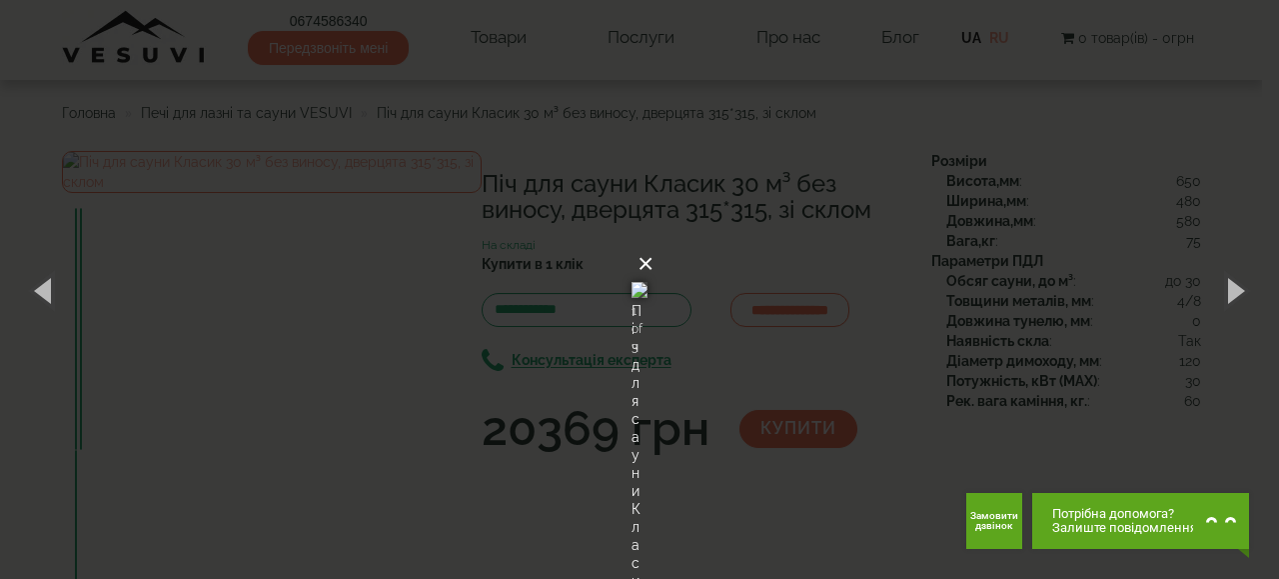
click at [654, 242] on button "×" at bounding box center [646, 264] width 16 height 44
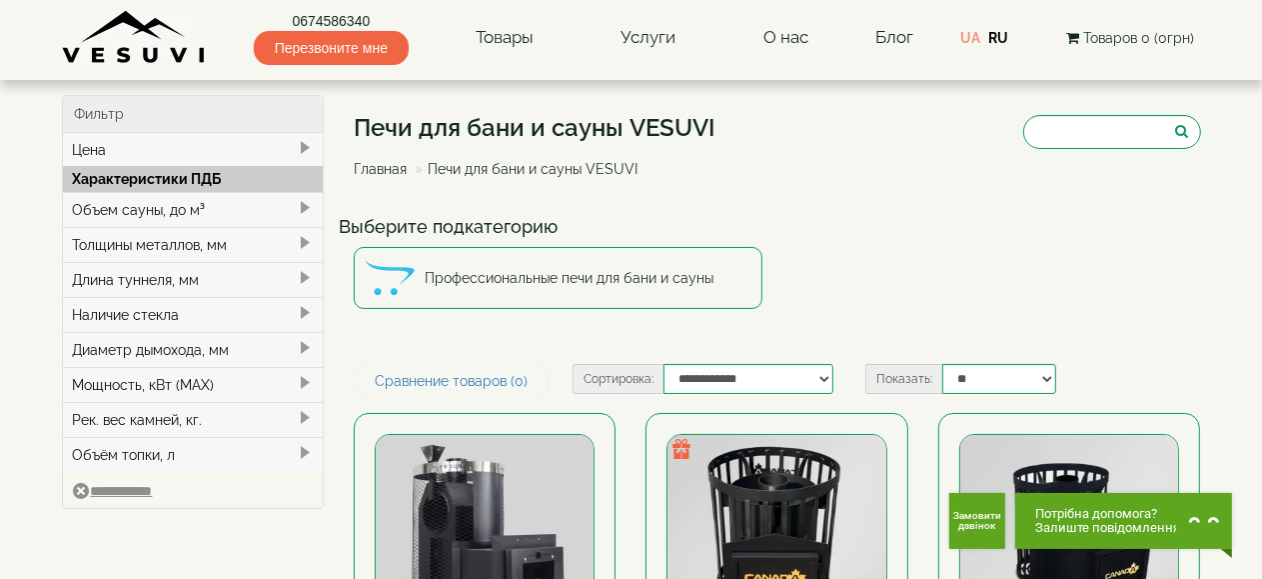
click at [292, 210] on div "Объем сауны, до м³" at bounding box center [193, 209] width 261 height 35
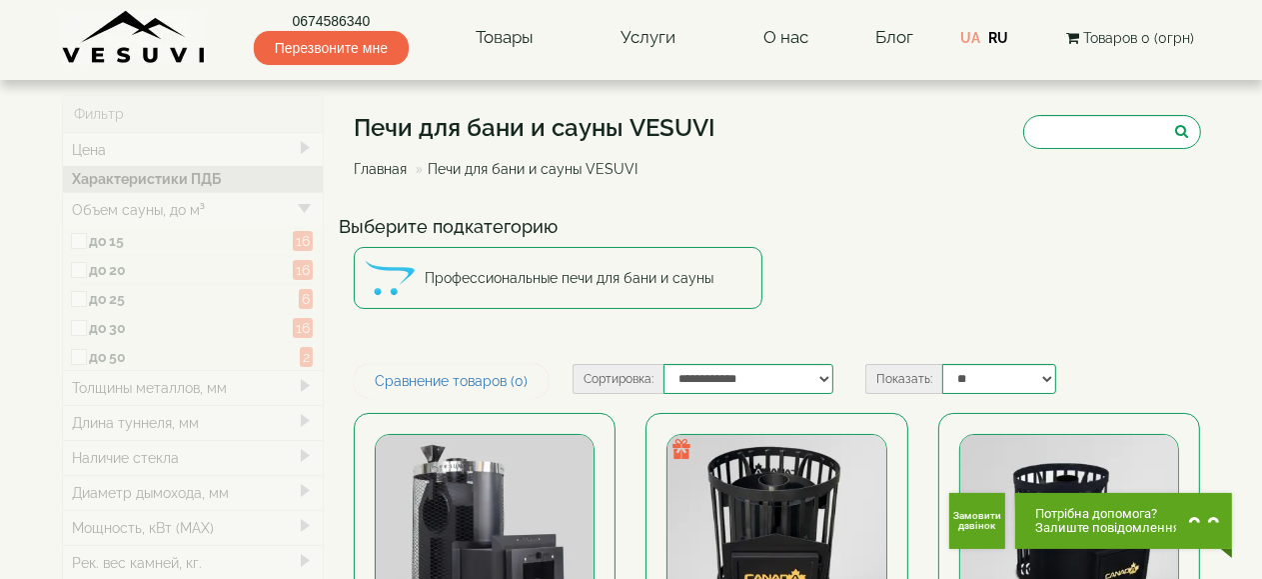
type input "*****"
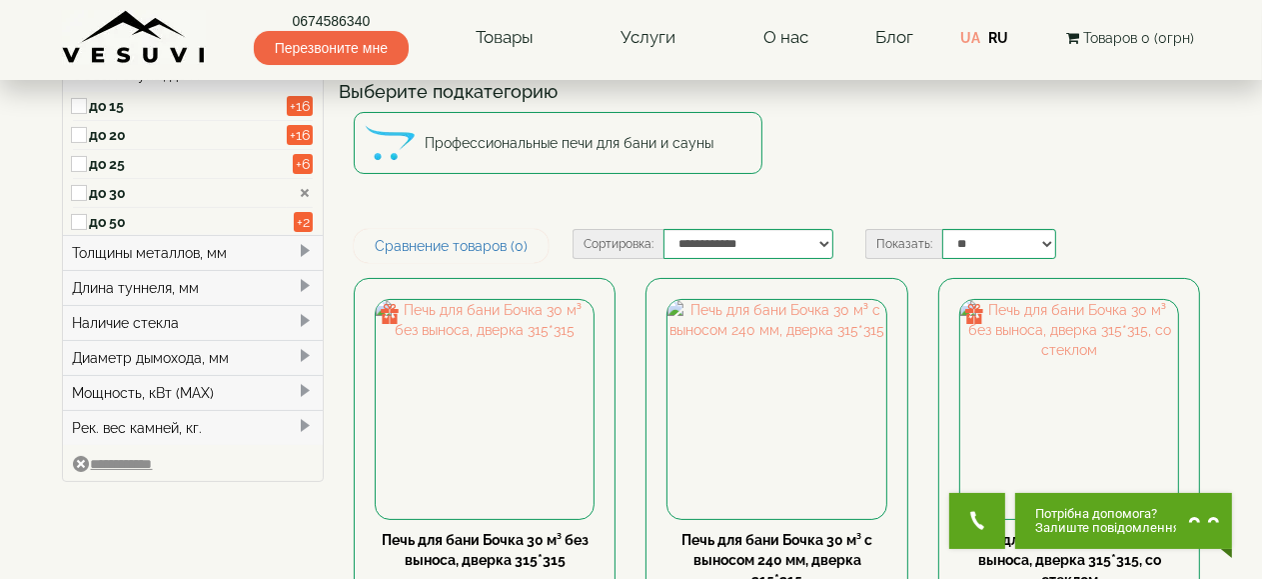
scroll to position [100, 0]
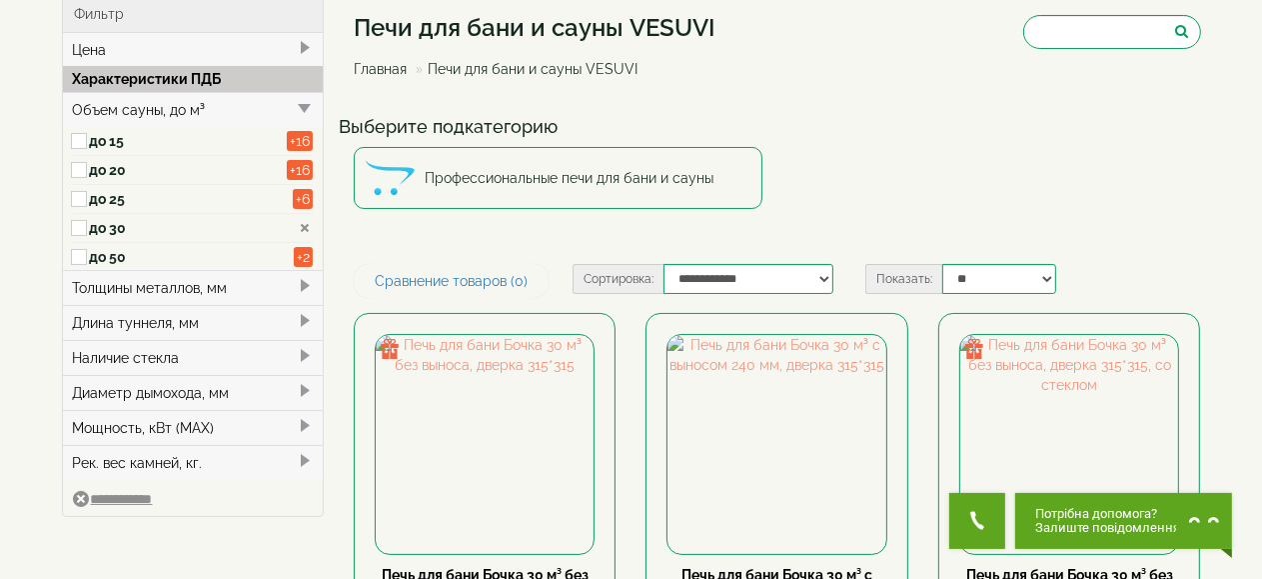
click at [297, 350] on span at bounding box center [305, 356] width 16 height 16
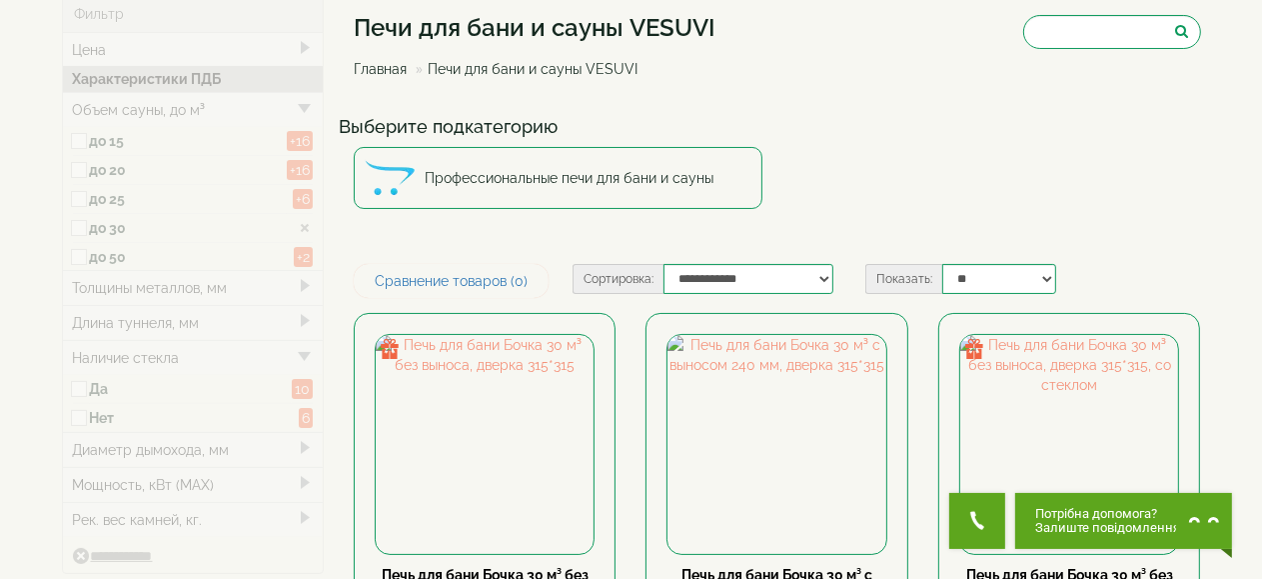
type input "*****"
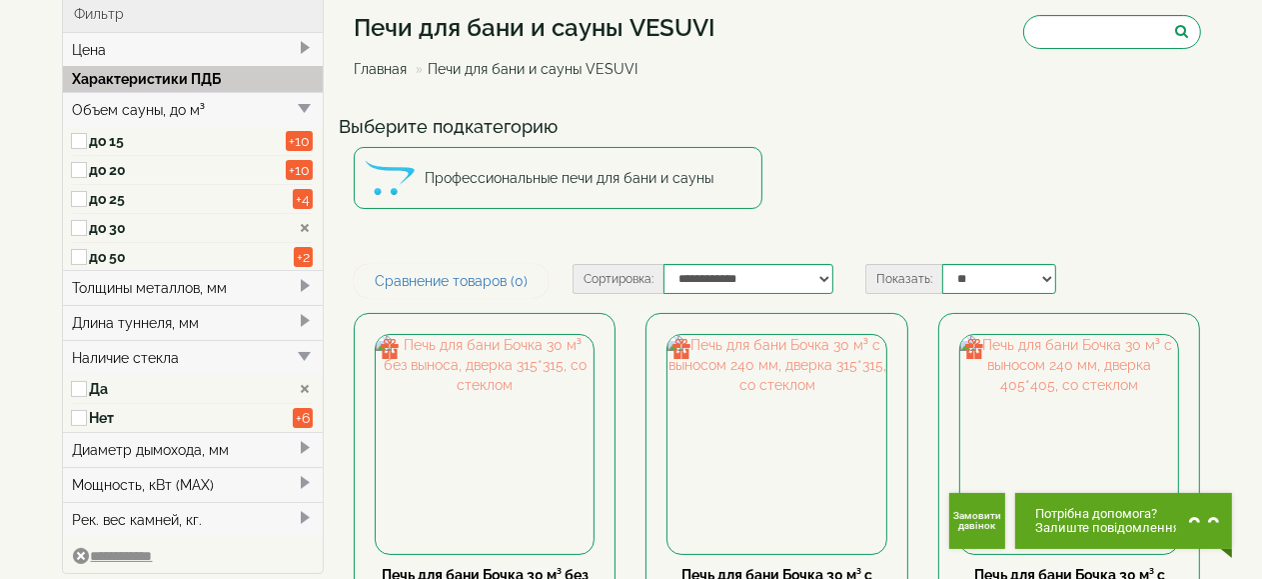
click at [303, 322] on span at bounding box center [305, 321] width 16 height 16
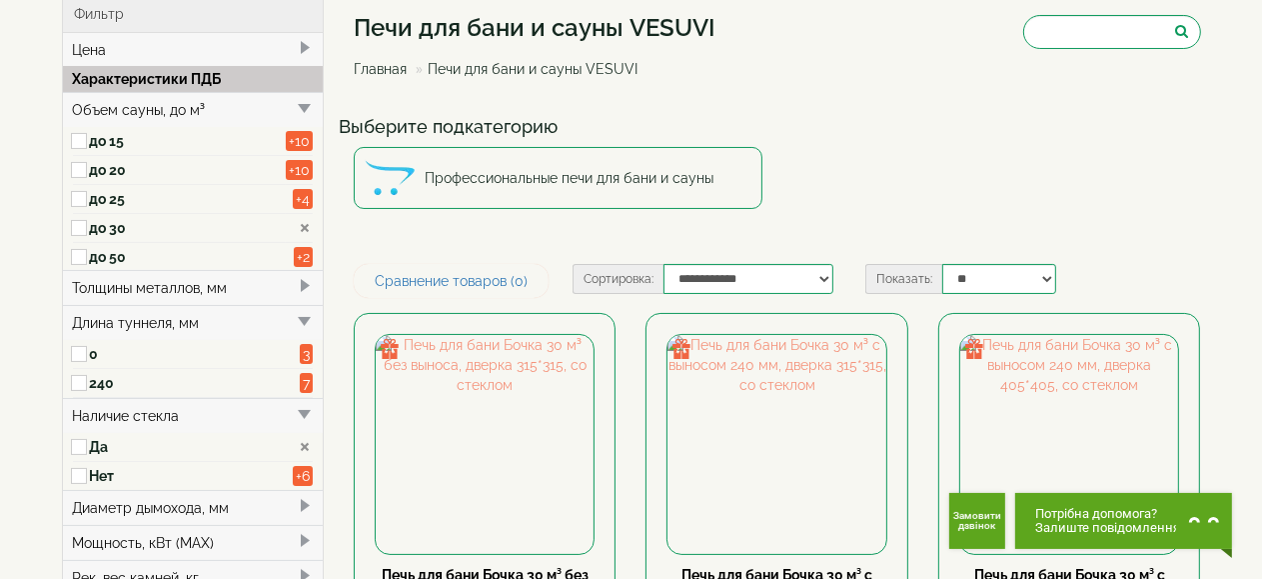
click at [88, 349] on span at bounding box center [81, 354] width 17 height 29
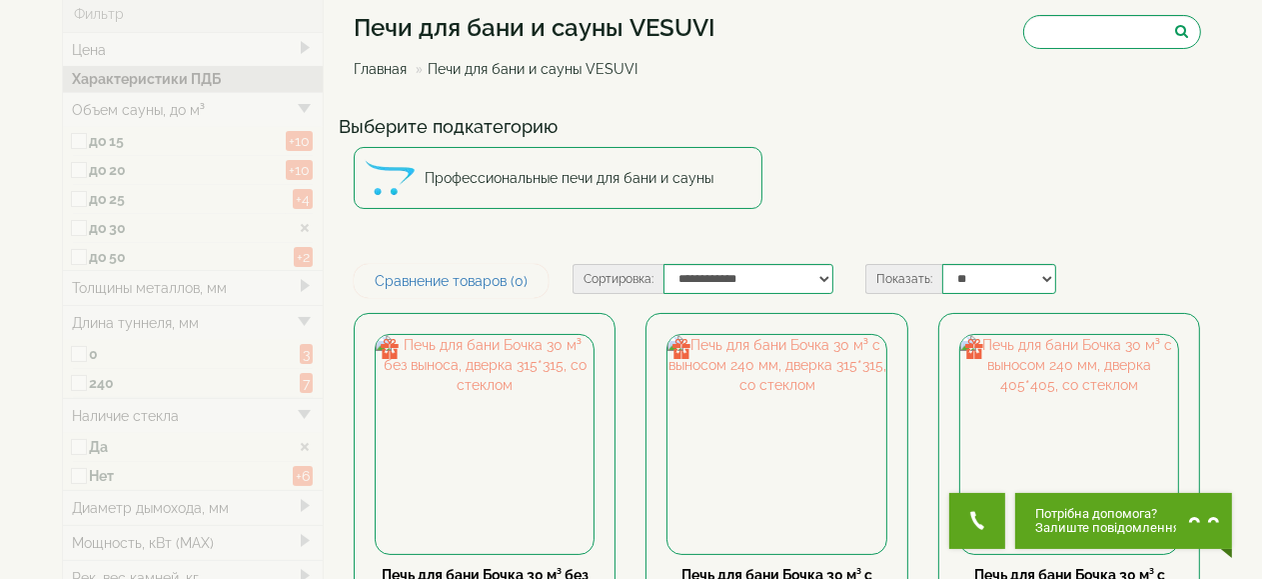
type input "*****"
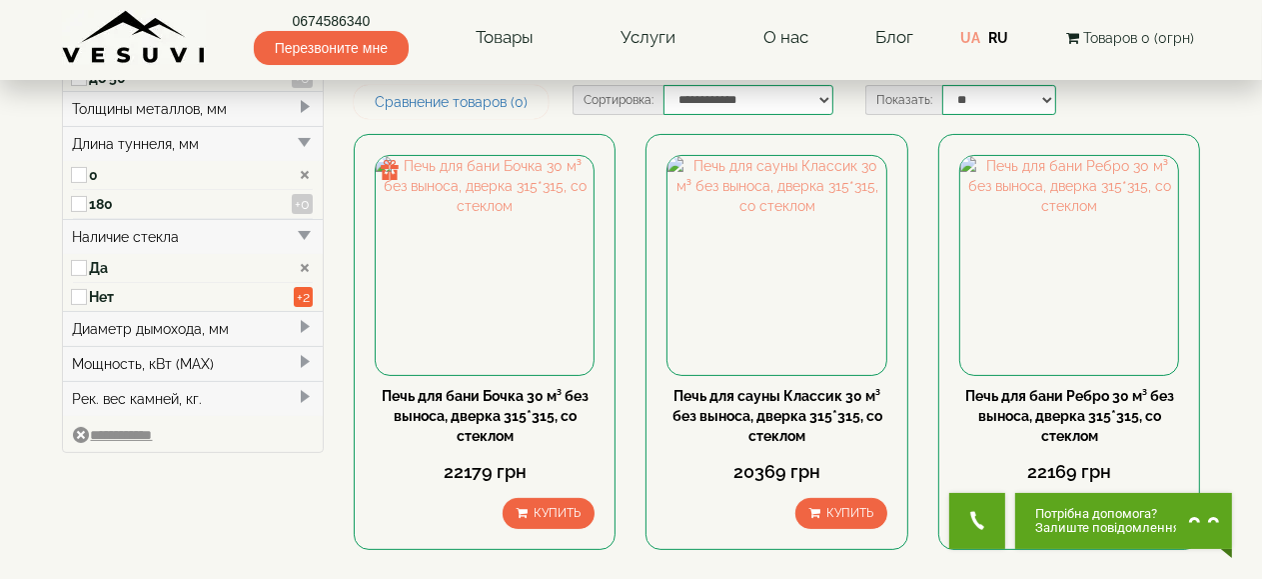
scroll to position [300, 0]
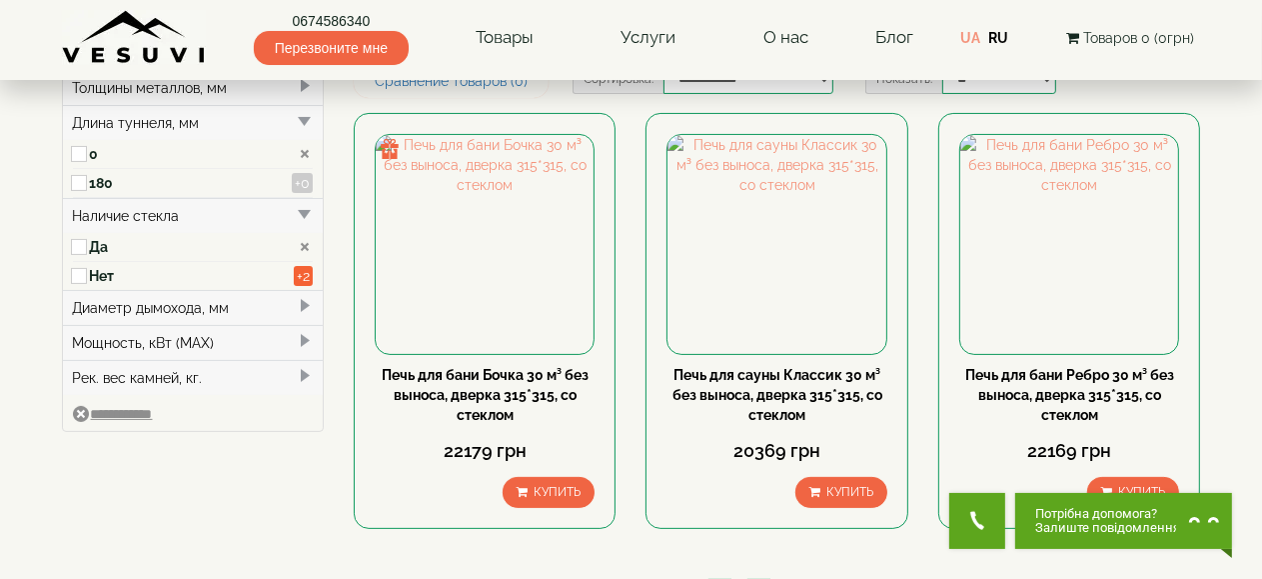
click at [264, 342] on div "Мощность, кВт (MAX)" at bounding box center [193, 342] width 261 height 35
click at [297, 372] on span at bounding box center [305, 375] width 16 height 16
click at [124, 370] on label "15" at bounding box center [191, 374] width 203 height 20
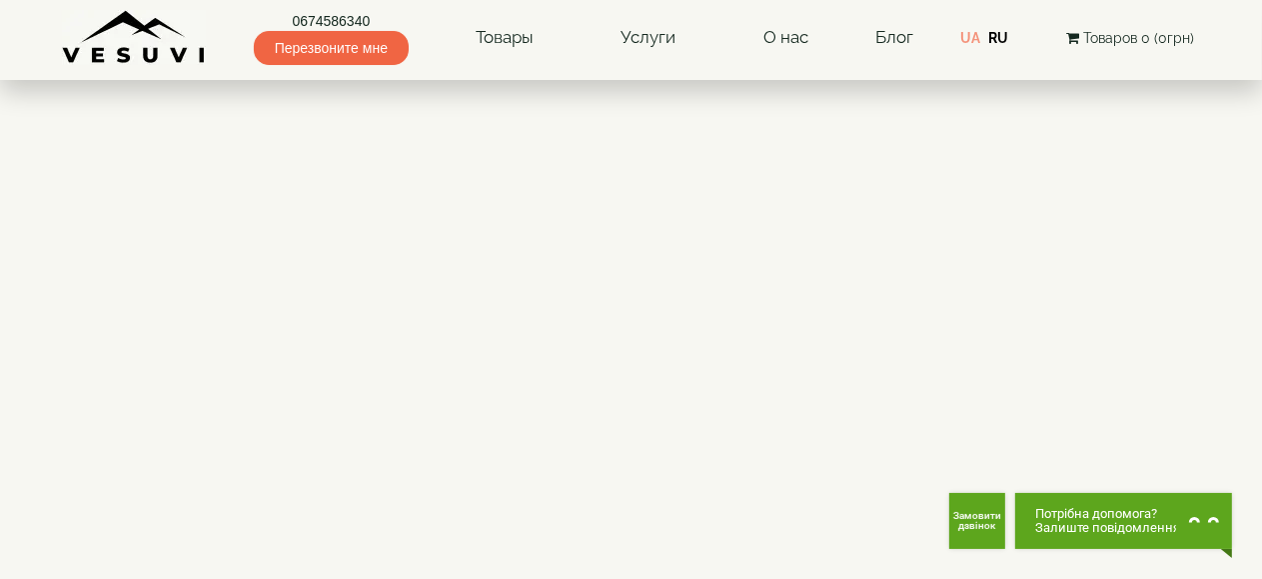
scroll to position [1100, 0]
click at [1155, 257] on div at bounding box center [778, 253] width 848 height 360
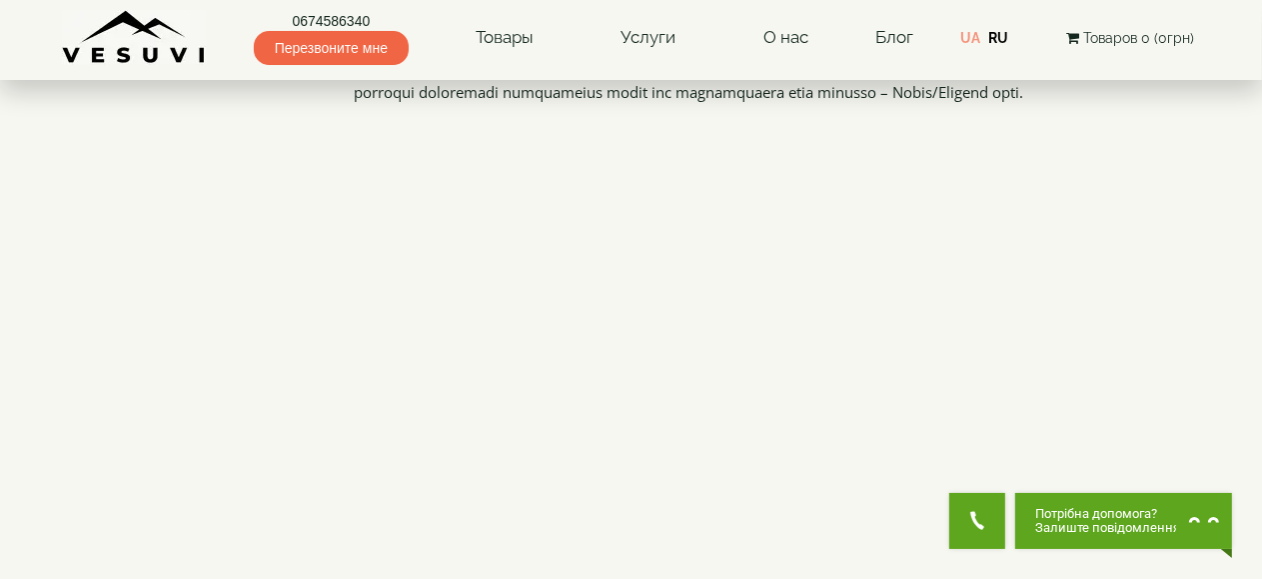
scroll to position [1000, 0]
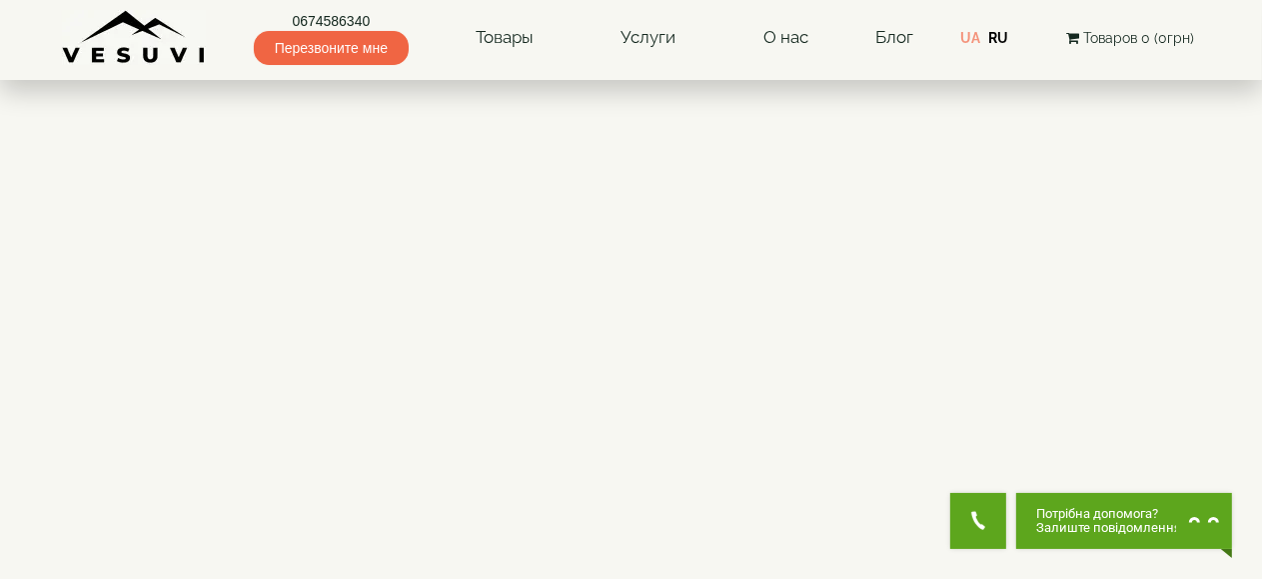
scroll to position [1100, 0]
